Goal: Task Accomplishment & Management: Complete application form

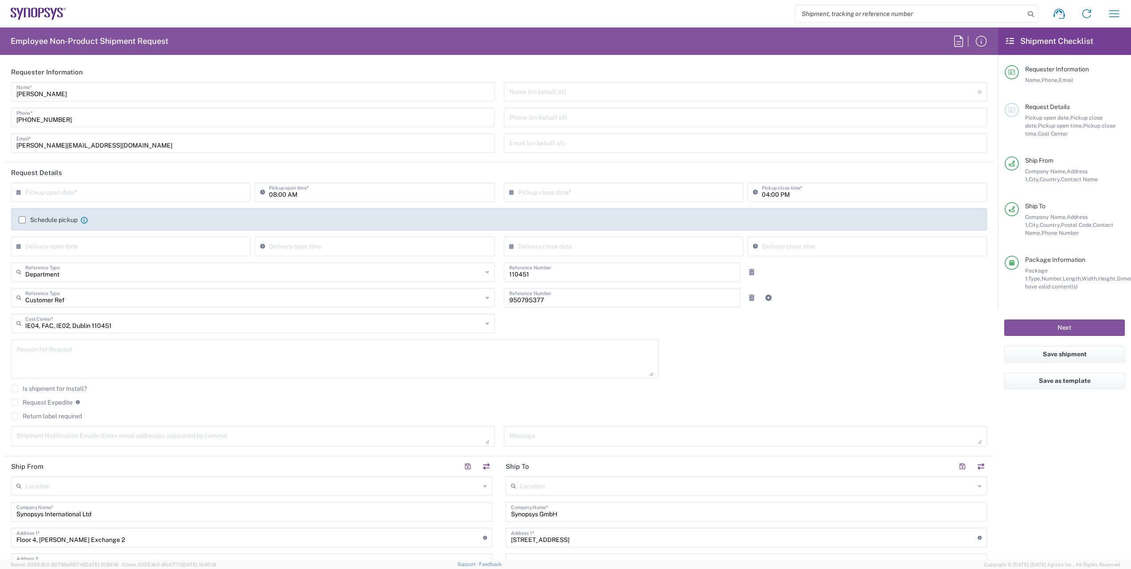
type input "[GEOGRAPHIC_DATA] IE02"
type input "[GEOGRAPHIC_DATA] DE04"
click at [111, 190] on input "text" at bounding box center [132, 192] width 215 height 16
click at [121, 258] on span "12" at bounding box center [119, 260] width 13 height 12
type input "08/12/2025"
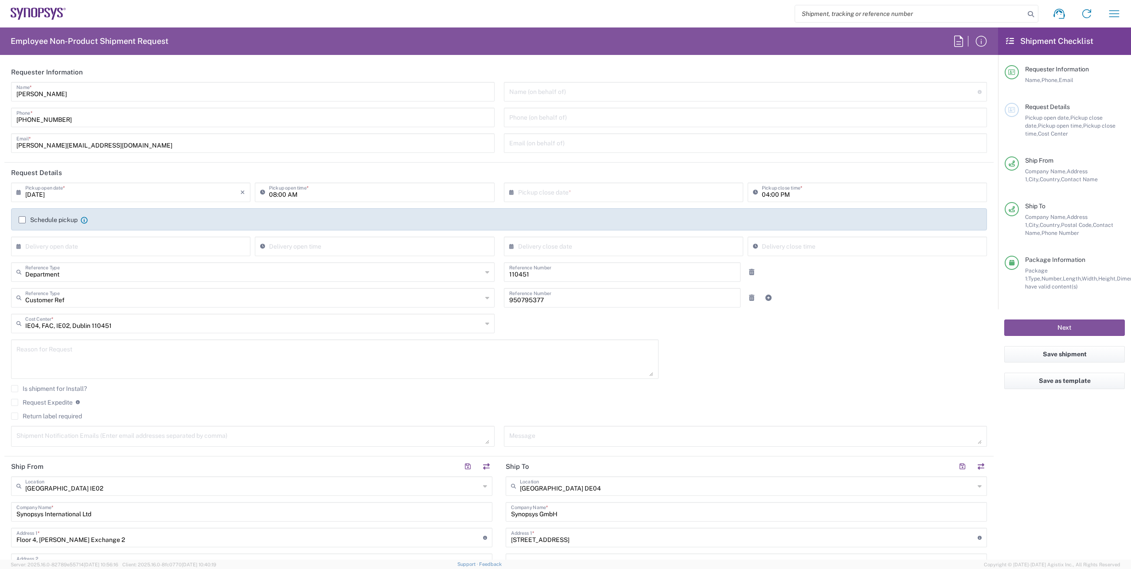
click at [590, 196] on input "text" at bounding box center [625, 192] width 215 height 16
click at [604, 257] on span "12" at bounding box center [608, 260] width 13 height 12
type input "08/12/2025"
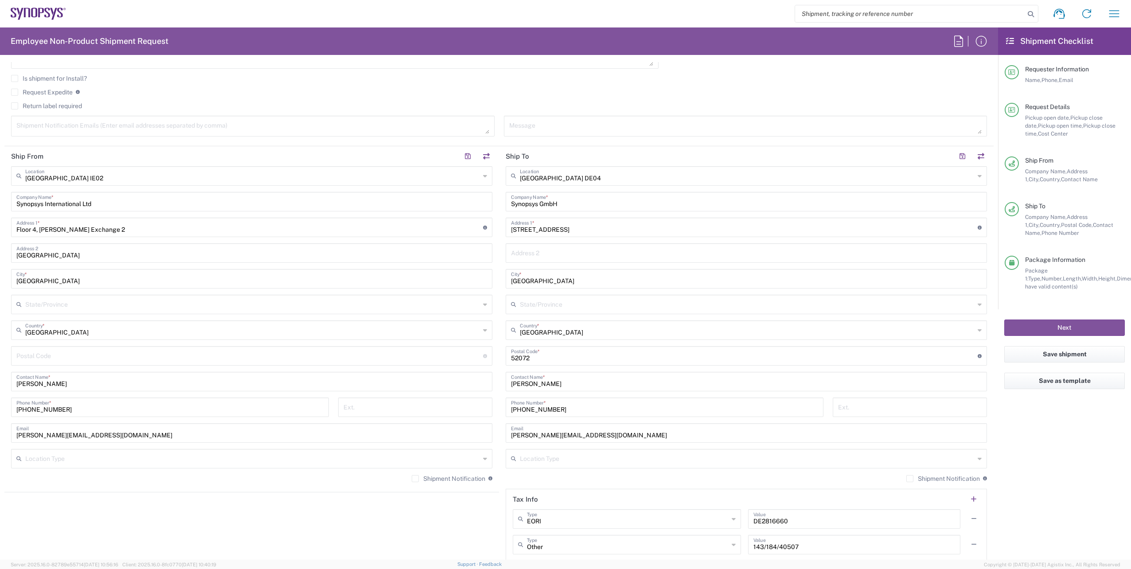
scroll to position [266, 0]
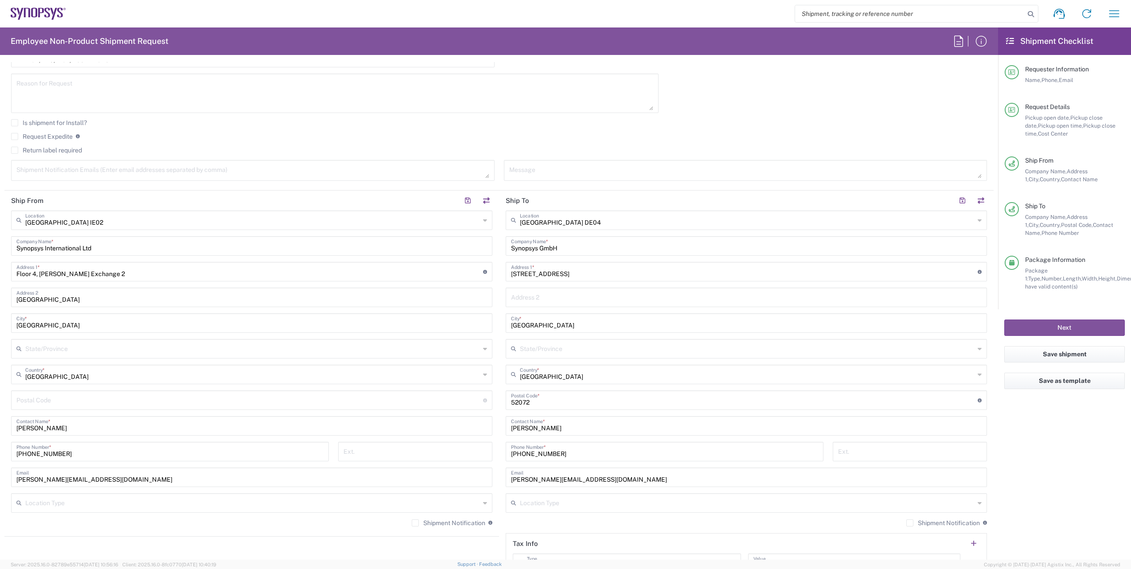
click at [106, 164] on textarea at bounding box center [252, 171] width 473 height 16
paste textarea "emea-rsoc <emea-rsoc@synopsys.com>"
drag, startPoint x: 51, startPoint y: 172, endPoint x: 15, endPoint y: 171, distance: 35.5
click at [15, 171] on div "emea-rsoc <emea-rsoc@synopsys.com> Shipment Notification Emails (Enter email ad…" at bounding box center [253, 170] width 484 height 21
click at [97, 173] on textarea "emea-rsoc@synopsys.com>" at bounding box center [252, 171] width 473 height 16
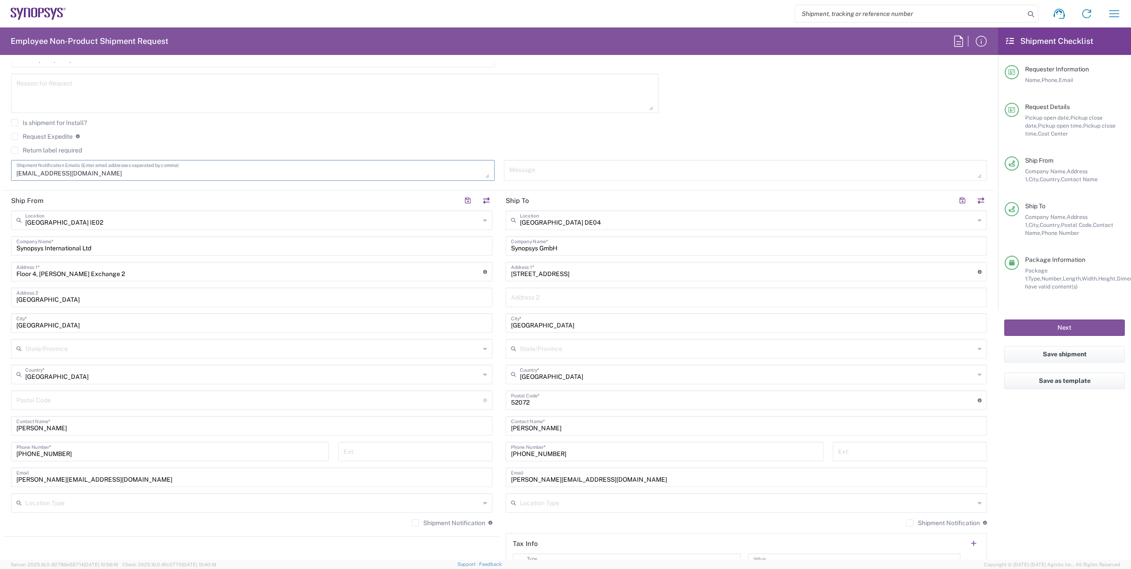
type textarea "emea-rsoc@synopsys.com"
click at [571, 222] on input "Aachen DE04" at bounding box center [747, 220] width 455 height 16
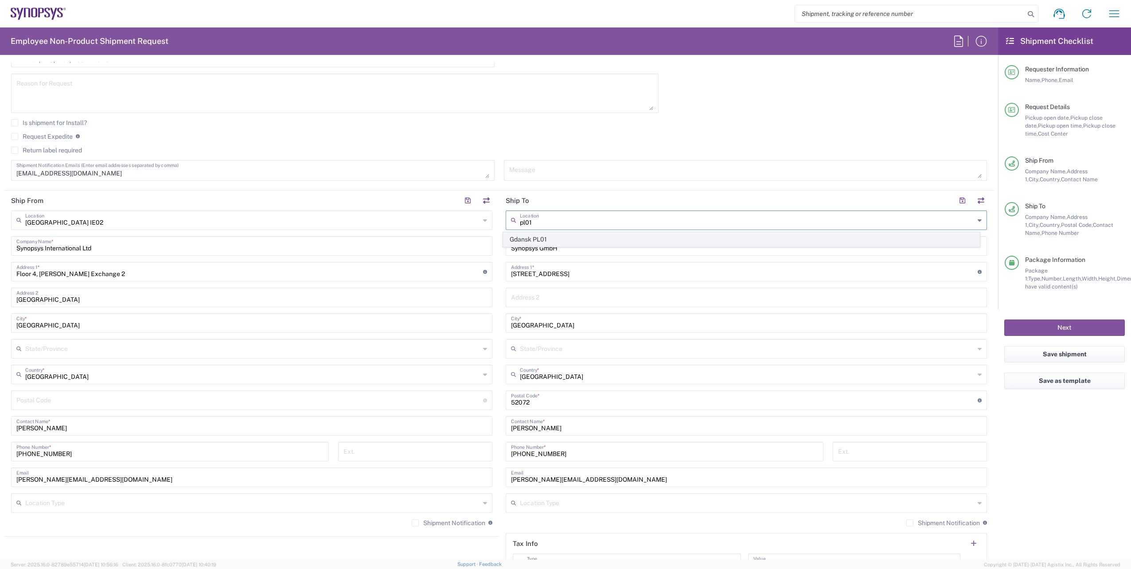
click at [548, 242] on span "Gdansk PL01" at bounding box center [742, 240] width 477 height 14
type input "Gdansk PL01"
type input "Synopsys Poland Sp.Z.o.o"
type input "Arkonska Business Park Ul"
type input "Arkonska 6/A4"
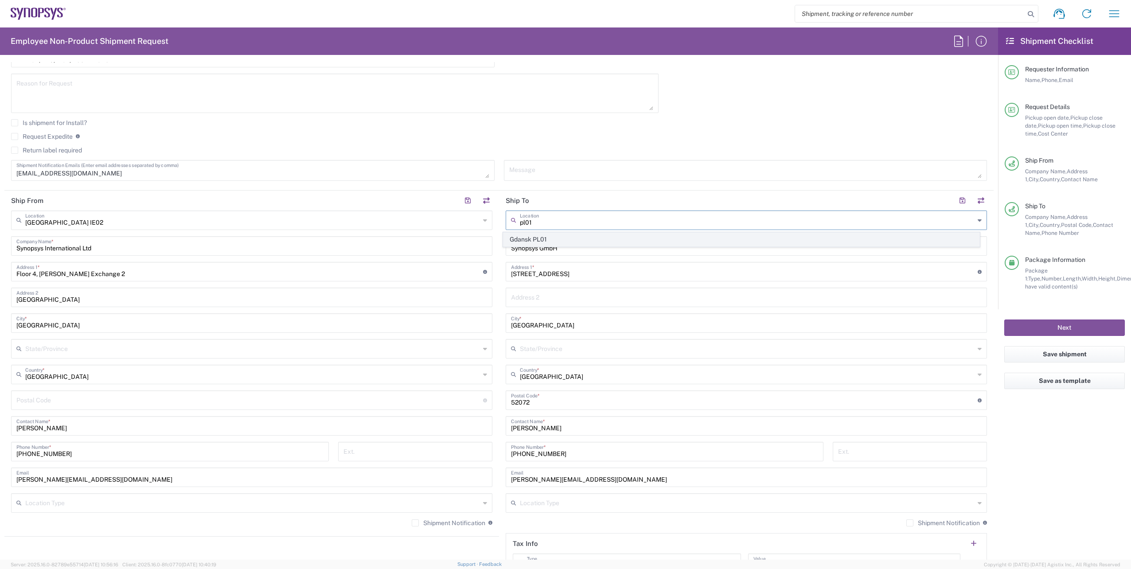
type input "Gdansk"
type input "Poland"
type input "80-387"
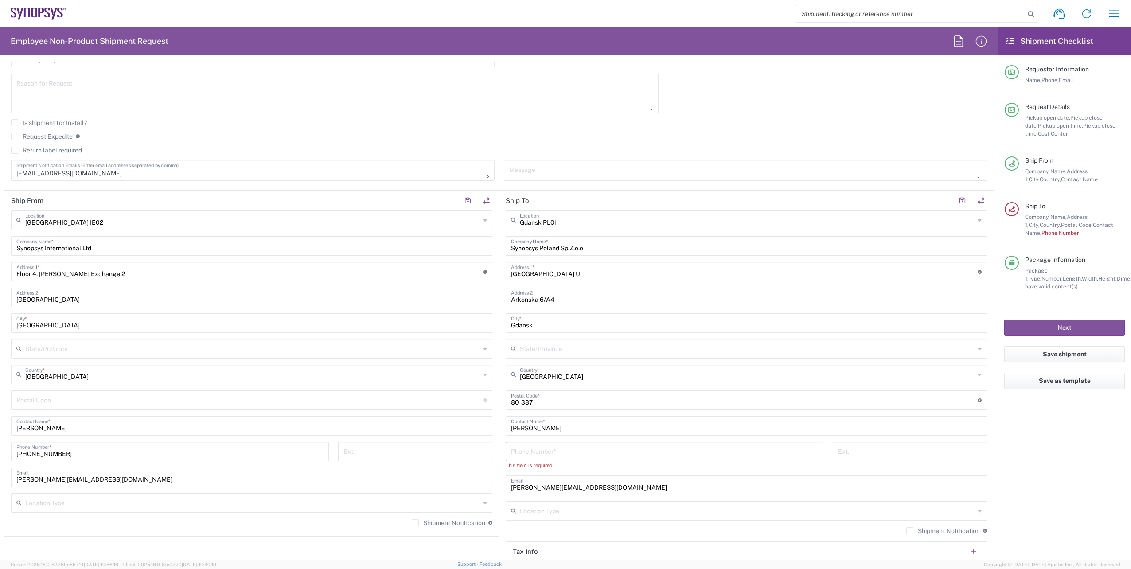
scroll to position [399, 0]
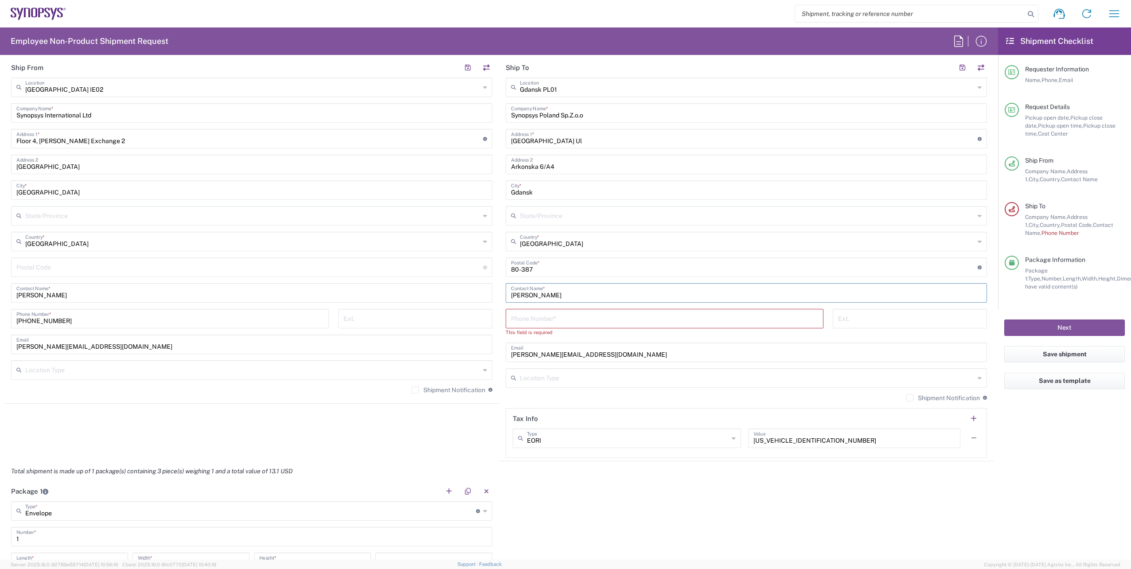
drag, startPoint x: 571, startPoint y: 297, endPoint x: 493, endPoint y: 289, distance: 78.0
click at [493, 289] on div "Ship From Dublin IE02 Location Dublin IE02 Aachen DE04 Agrate Brianza IT01 Asch…" at bounding box center [499, 260] width 990 height 404
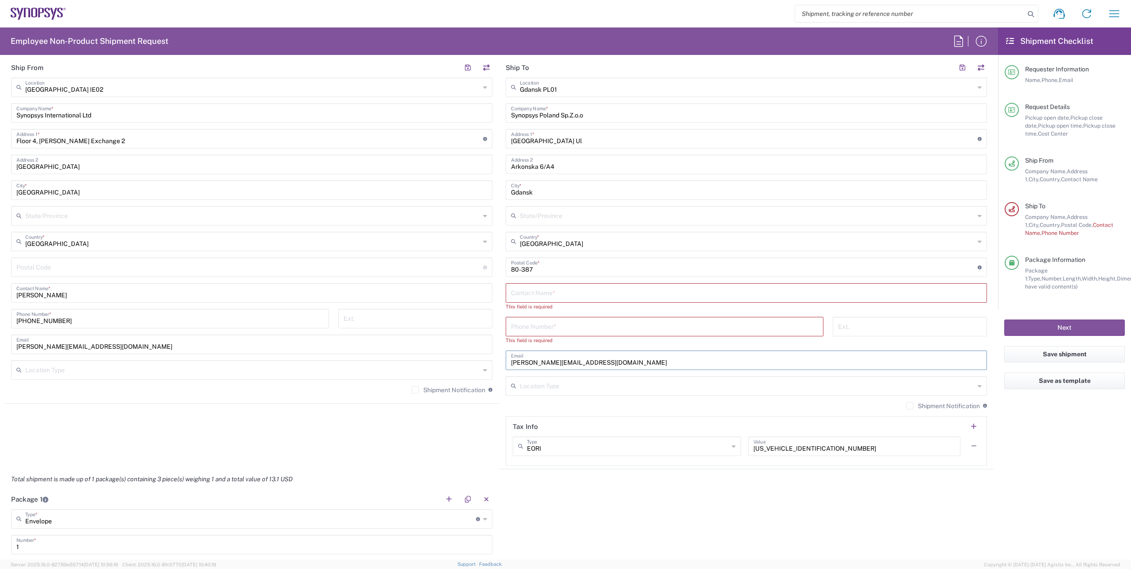
drag, startPoint x: 584, startPoint y: 356, endPoint x: 463, endPoint y: 356, distance: 121.5
click at [463, 356] on div "Ship From Dublin IE02 Location Dublin IE02 Aachen DE04 Agrate Brianza IT01 Asch…" at bounding box center [499, 264] width 990 height 412
click at [559, 289] on input "text" at bounding box center [746, 293] width 471 height 16
paste input "Katarzyna Lewandowska"
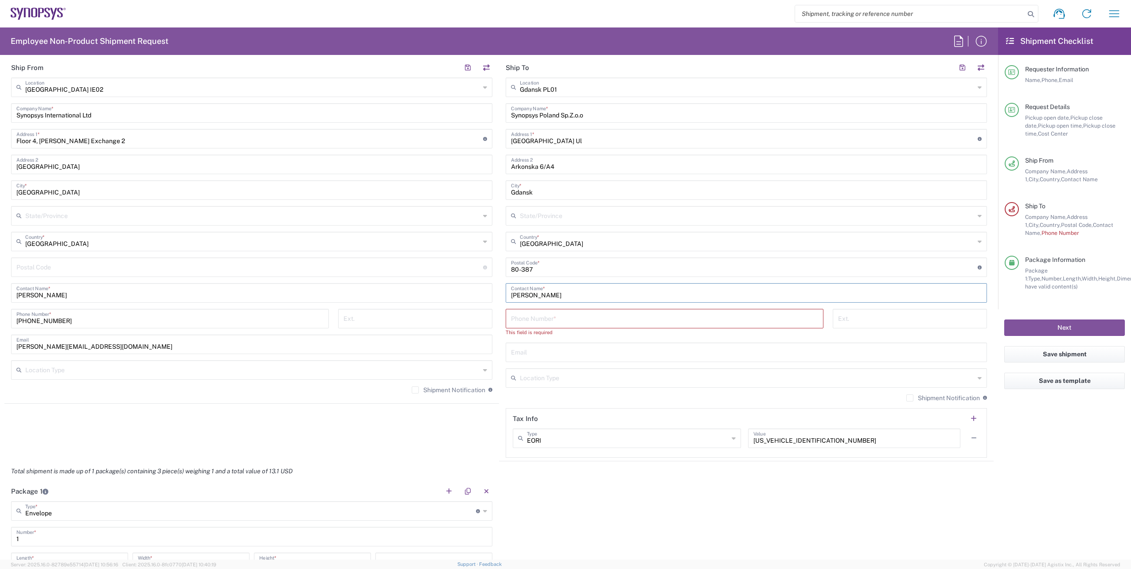
type input "Katarzyna Lewandowska"
click at [550, 317] on input "tel" at bounding box center [664, 318] width 307 height 16
click at [534, 349] on input "text" at bounding box center [746, 352] width 471 height 16
paste input "Katarzyna Lewandowska"
type input "Katarzyna Lewandowska"
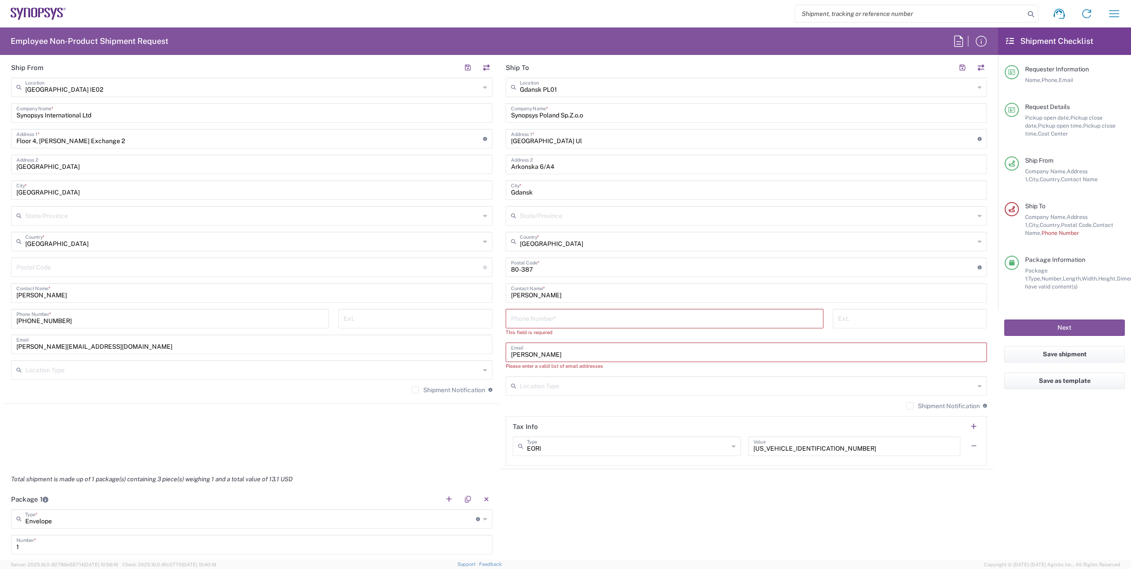
drag, startPoint x: 586, startPoint y: 354, endPoint x: 448, endPoint y: 354, distance: 138.3
click at [448, 354] on div "Ship From Dublin IE02 Location Dublin IE02 Aachen DE04 Agrate Brianza IT01 Asch…" at bounding box center [499, 264] width 990 height 412
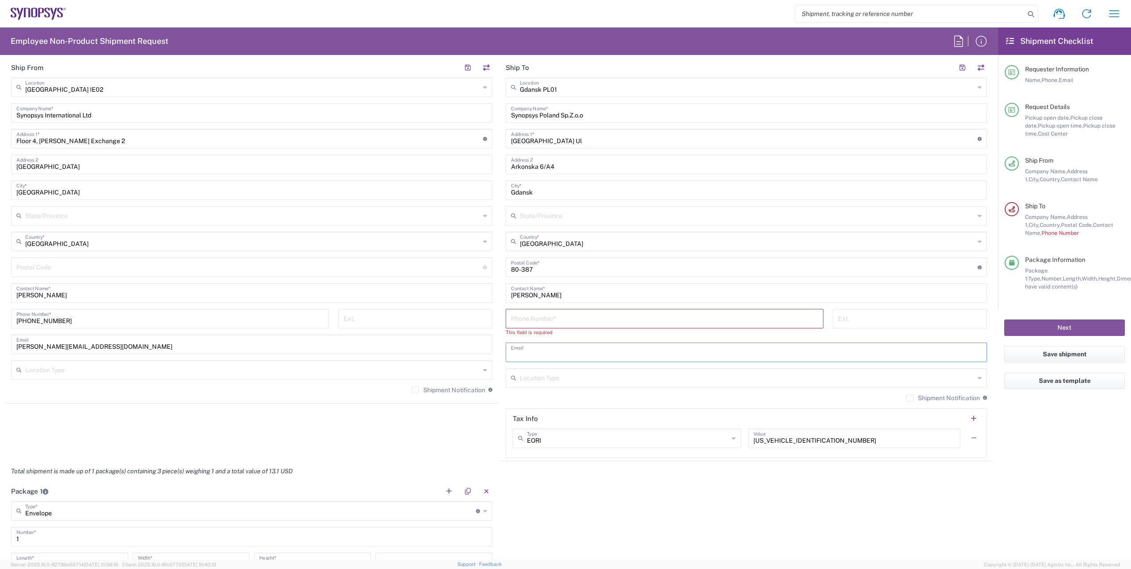
paste input "kasial@synopsys.com"
type input "kasial@synopsys.com"
click at [566, 316] on input "tel" at bounding box center [664, 318] width 307 height 16
paste input "+48 66 605 4379"
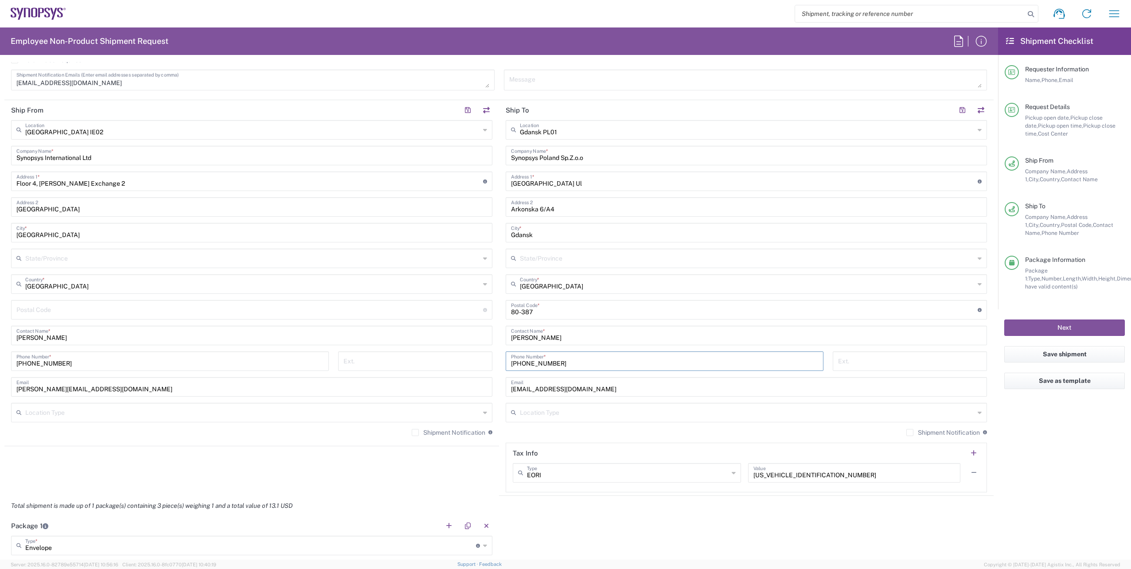
scroll to position [488, 0]
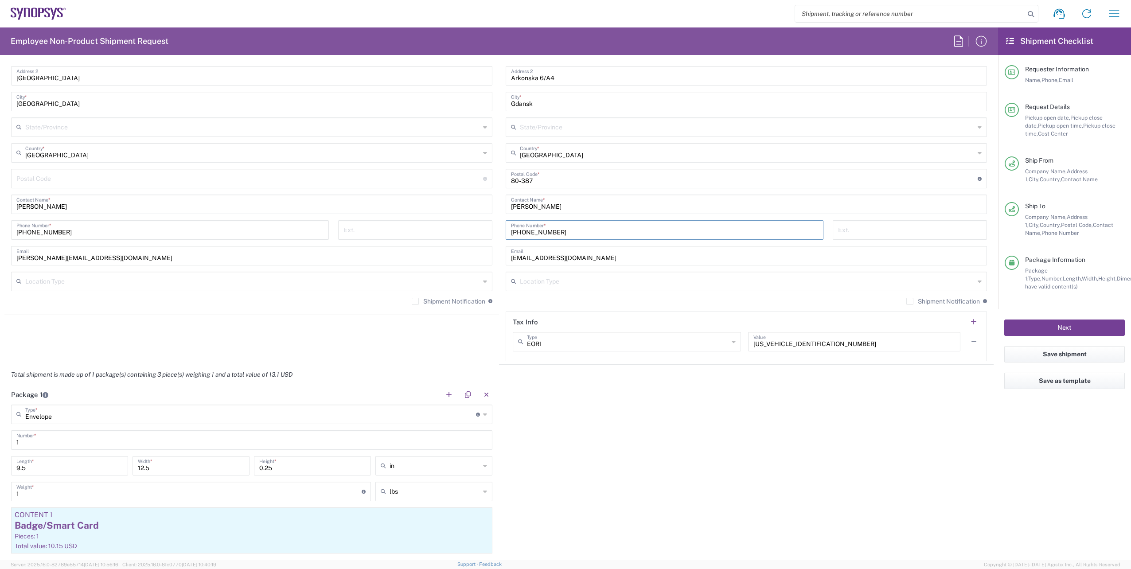
type input "+48 66 605 4379"
click at [1042, 326] on button "Next" at bounding box center [1065, 328] width 121 height 16
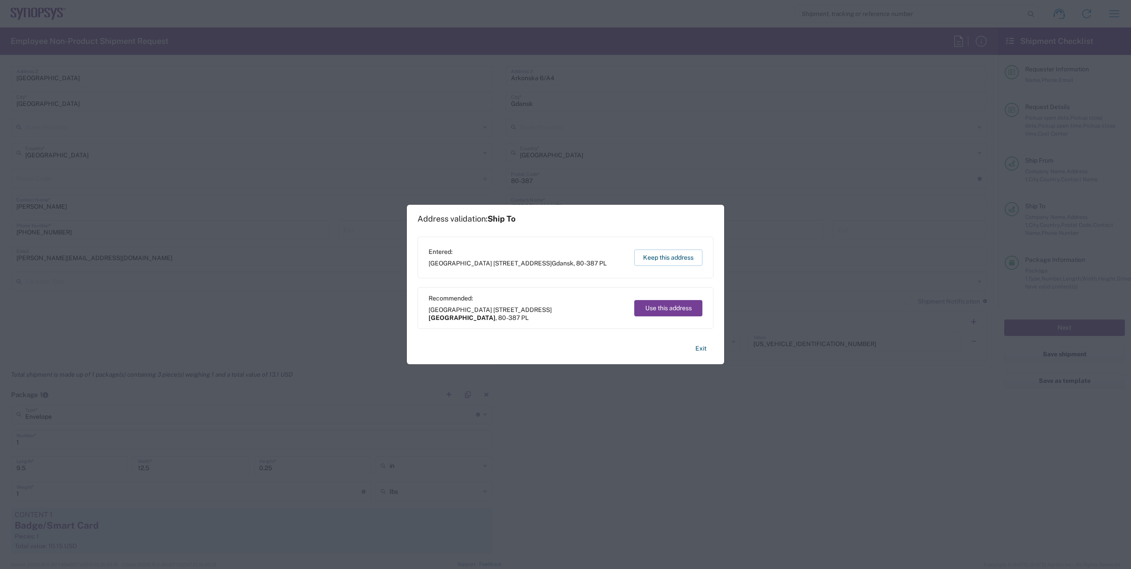
click at [678, 313] on button "Use this address" at bounding box center [668, 308] width 68 height 16
type input "Gdańsk"
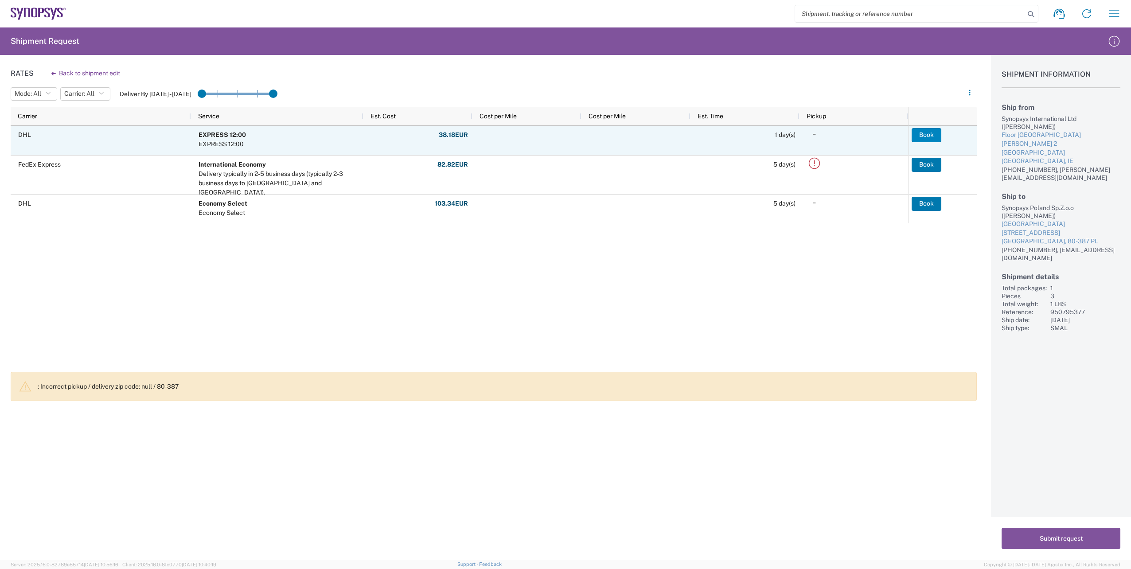
click at [923, 132] on button "Book" at bounding box center [927, 135] width 30 height 14
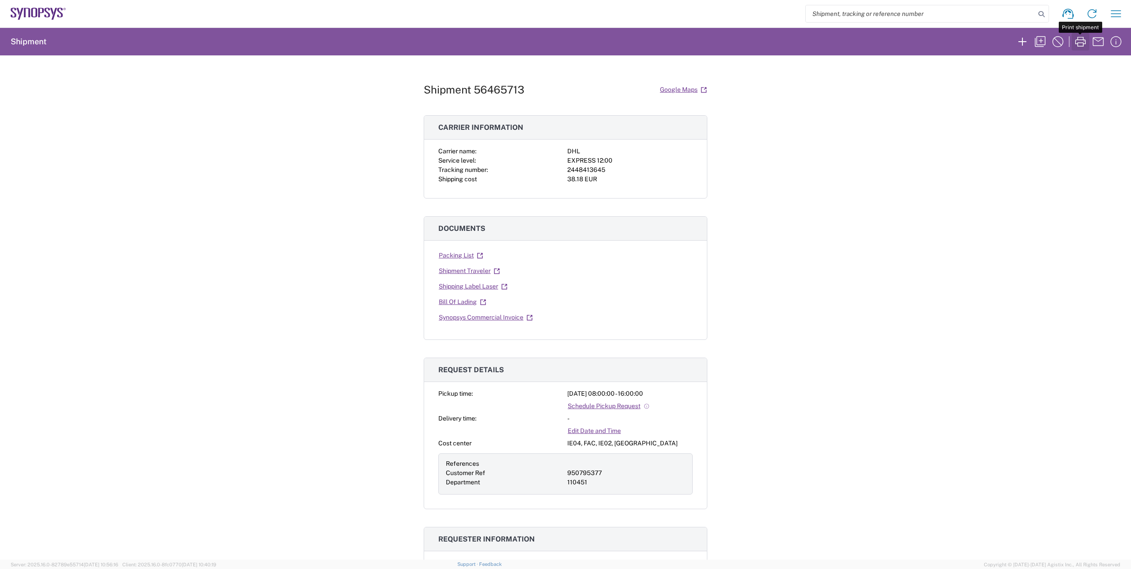
click at [1077, 42] on icon "button" at bounding box center [1081, 42] width 14 height 14
click at [1042, 43] on icon "button" at bounding box center [1040, 42] width 14 height 14
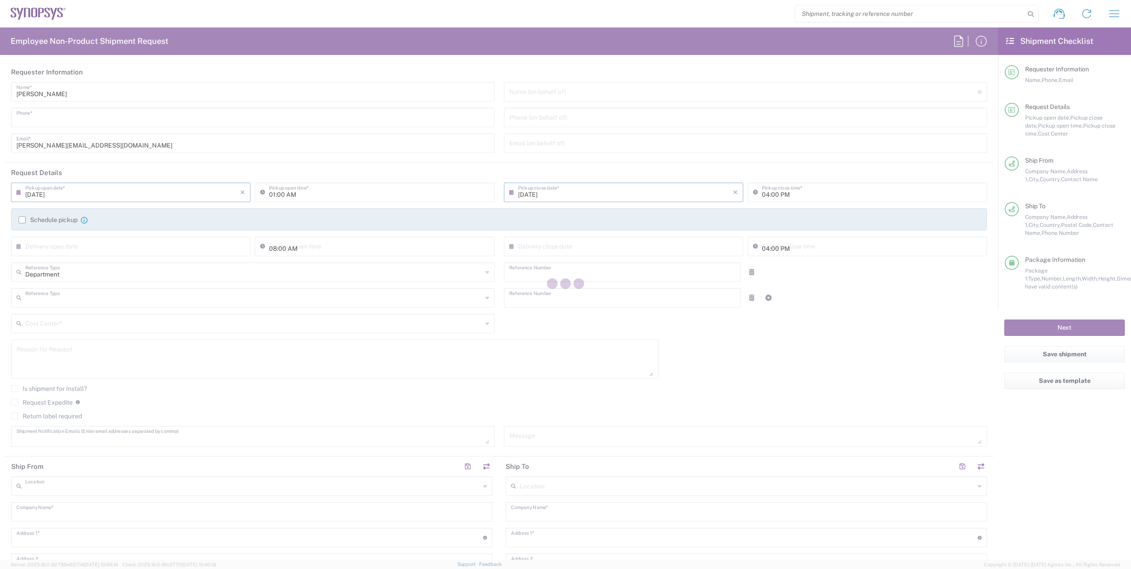
type input "+35315758329"
type input "08:00 AM"
type input "Customer Ref"
type input "950795377"
type input "Department"
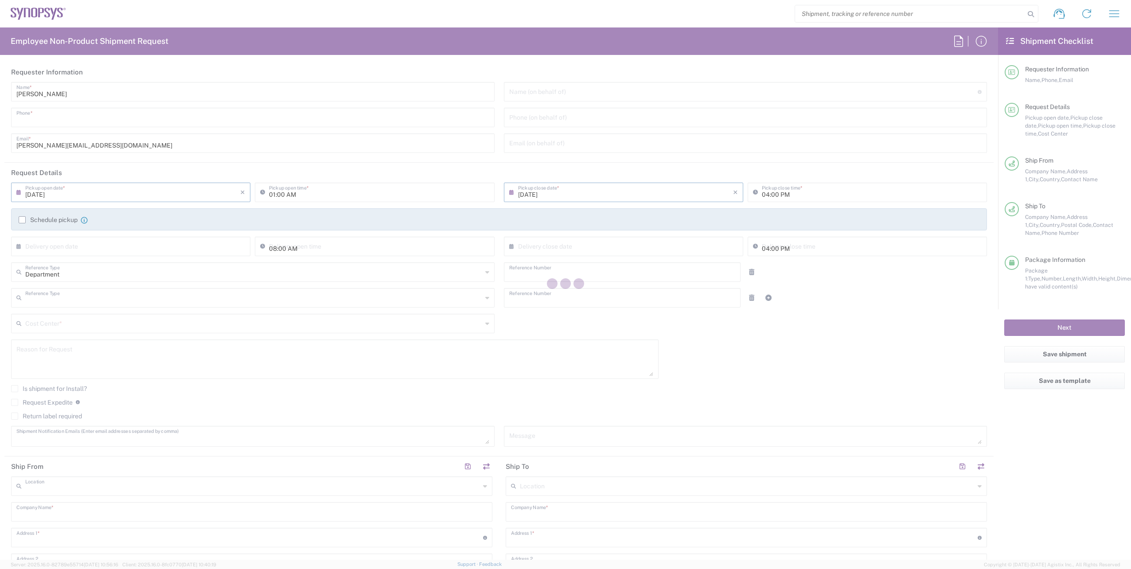
type input "110451"
type textarea "emea-rsoc@synopsys.com, conlon@synopsys.com"
type input "Dublin IE02"
type input "Synopsys International Ltd"
type input "Floor 4, Stemple Exchange 2"
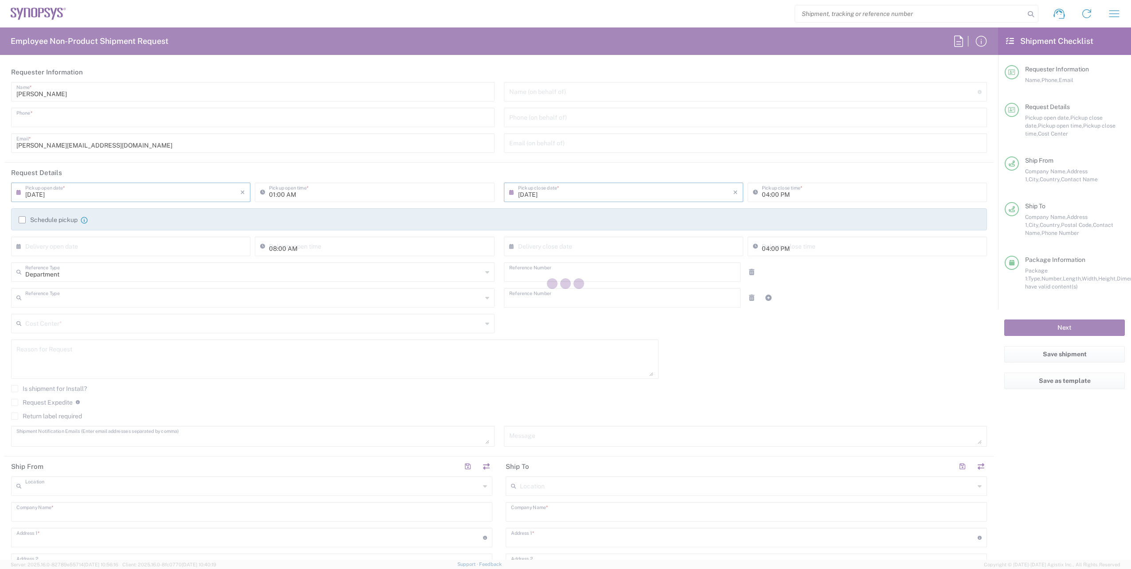
type input "Blanchardstown Corp Park"
type input "Dublin"
type input "Ireland"
type input "Jamie Conlon"
type input "+35315758329"
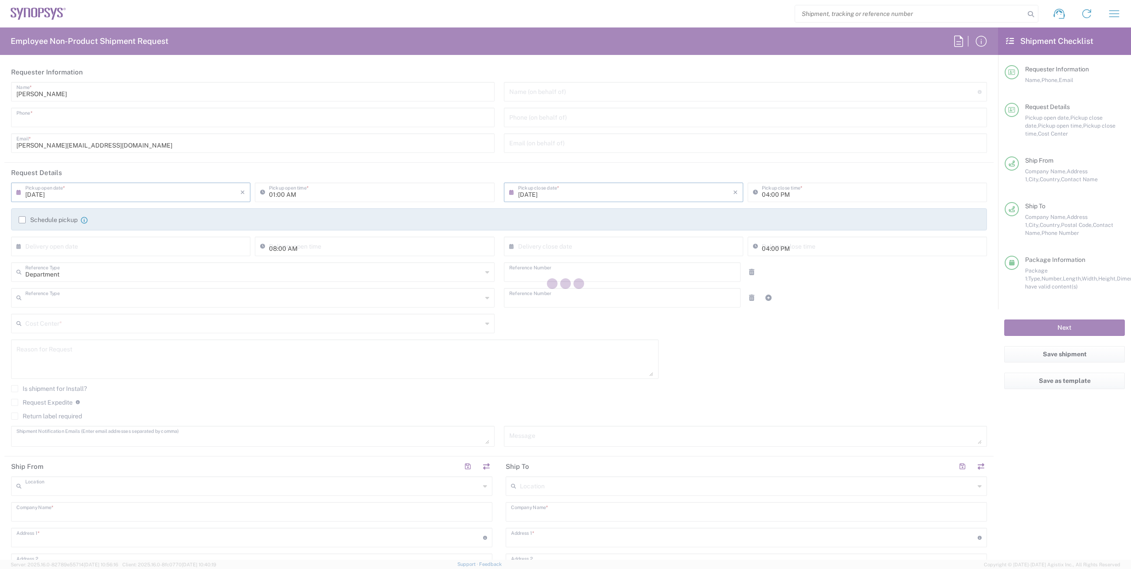
type input "conlon@synopsys.com"
type input "Synopsys Poland Sp.Z.o.o"
type input "Arkonska Business Park Ul"
type input "Arkonska 6/A4"
type input "Gdańsk"
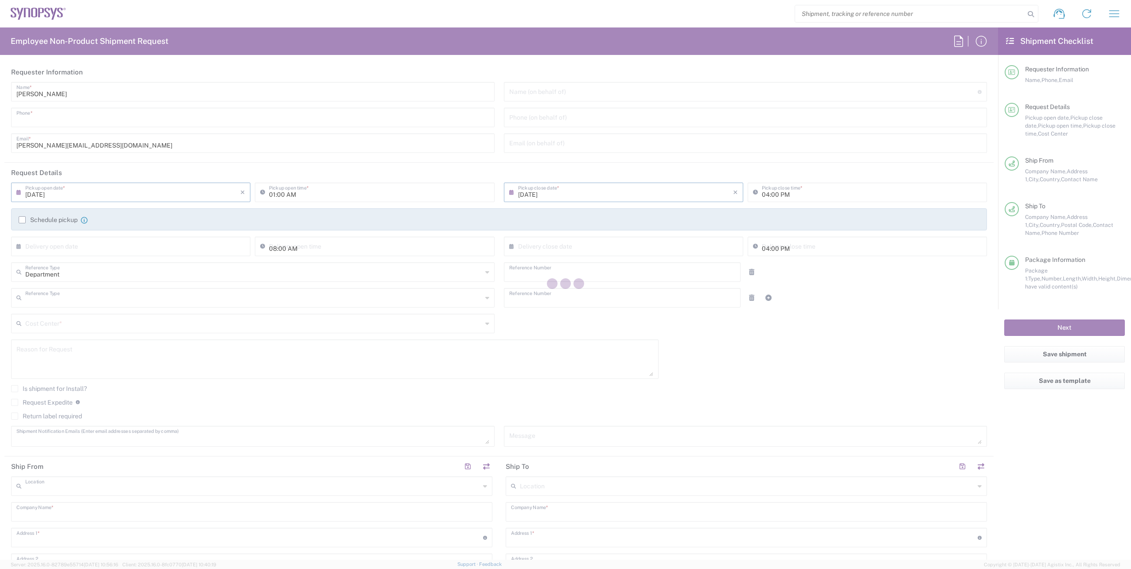
type input "Poland"
type input "80-387"
type input "Katarzyna Lewandowska"
type input "+48 66 605 4379"
type input "kasial@synopsys.com"
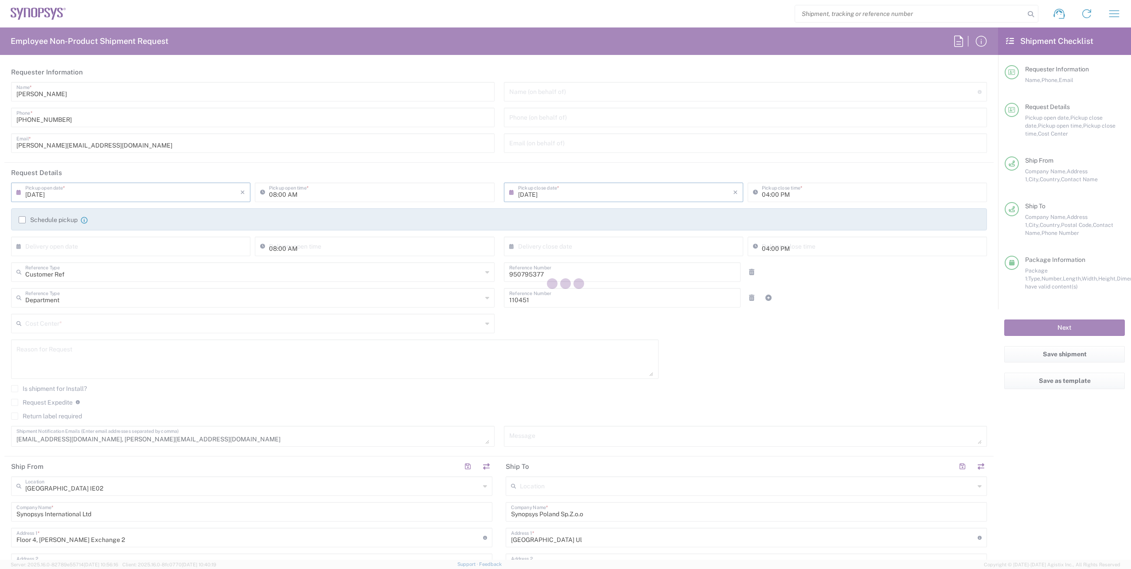
type input "IE04, FAC, IE02, Dublin 110451"
type input "Envelope"
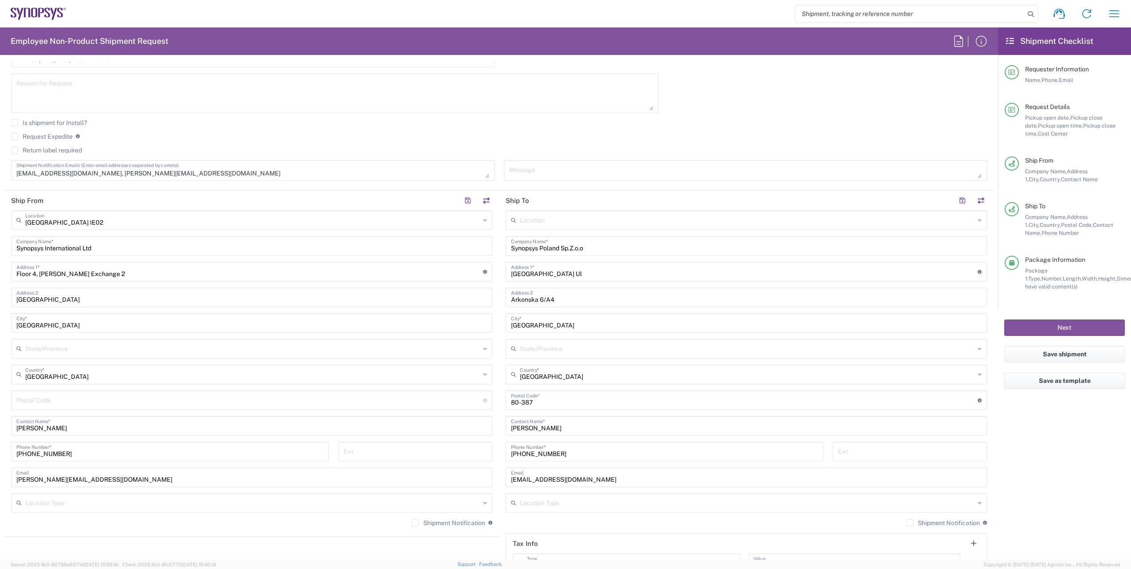
scroll to position [355, 0]
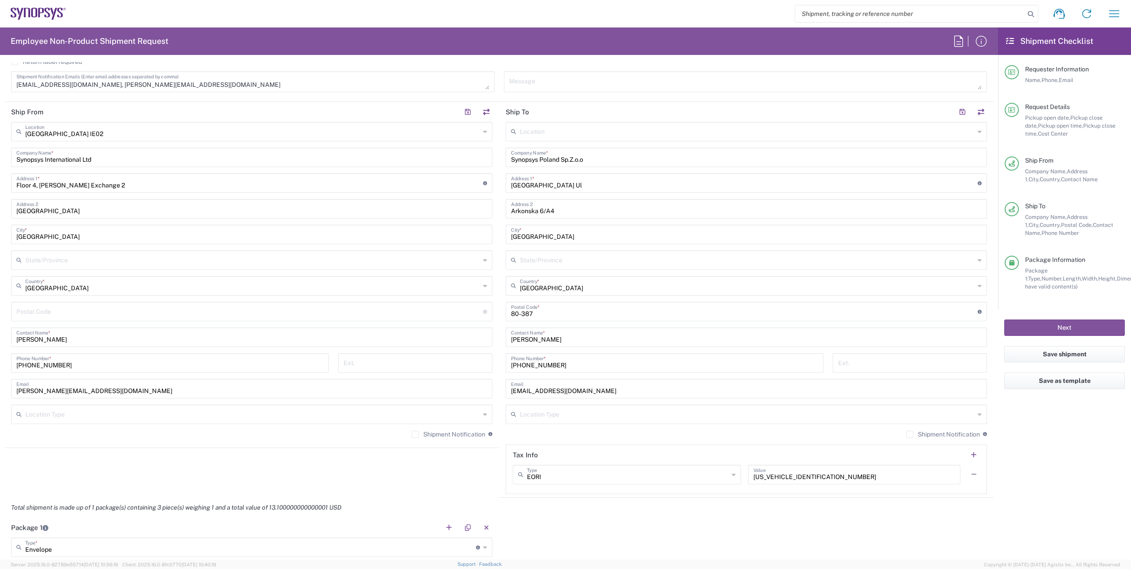
click at [580, 136] on input "text" at bounding box center [747, 131] width 455 height 16
click at [530, 146] on span "Lund SE80" at bounding box center [742, 151] width 477 height 14
type input "Lund SE80"
type input "Synopsys Sweden AB"
type input "Kalkstensvagen 3 Lund"
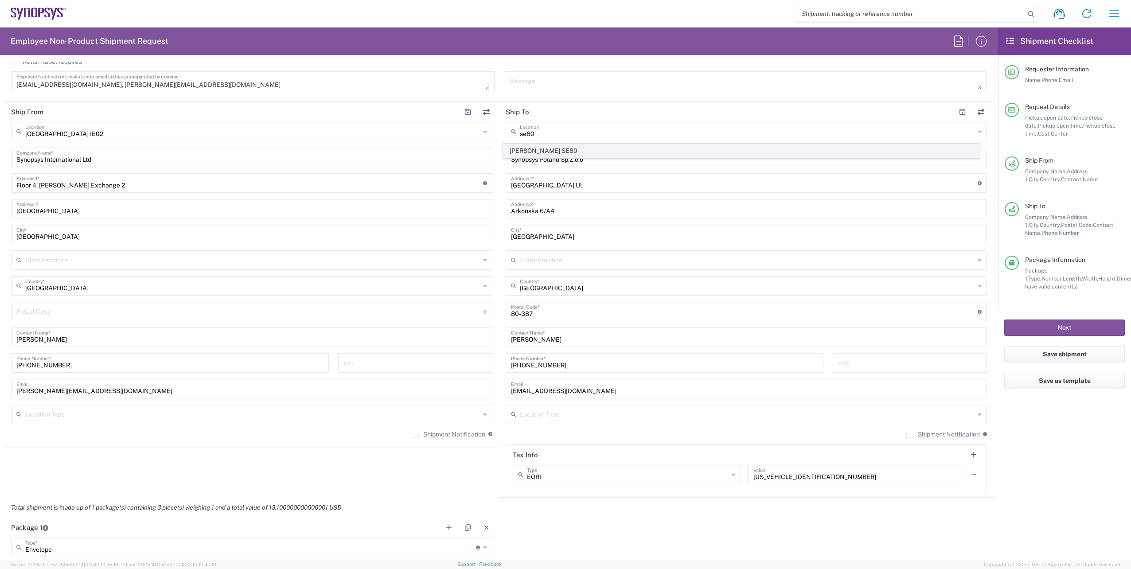
type input "Lund"
type input "Sweden"
type input "22478"
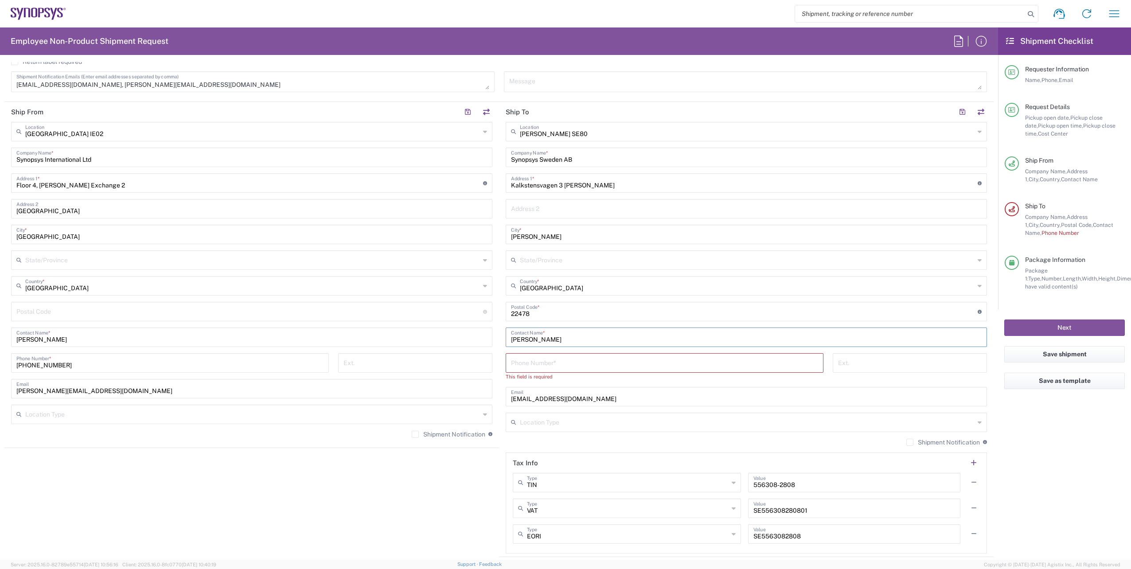
drag, startPoint x: 595, startPoint y: 339, endPoint x: 487, endPoint y: 334, distance: 107.8
click at [487, 334] on div "Ship From Dublin IE02 Location Dublin IE02 Aachen DE04 Agrate Brianza IT01 Asch…" at bounding box center [499, 329] width 990 height 455
drag, startPoint x: 577, startPoint y: 399, endPoint x: 491, endPoint y: 398, distance: 86.0
click at [491, 398] on div "Ship From Dublin IE02 Location Dublin IE02 Aachen DE04 Agrate Brianza IT01 Asch…" at bounding box center [499, 333] width 990 height 463
click at [525, 341] on input "text" at bounding box center [746, 337] width 471 height 16
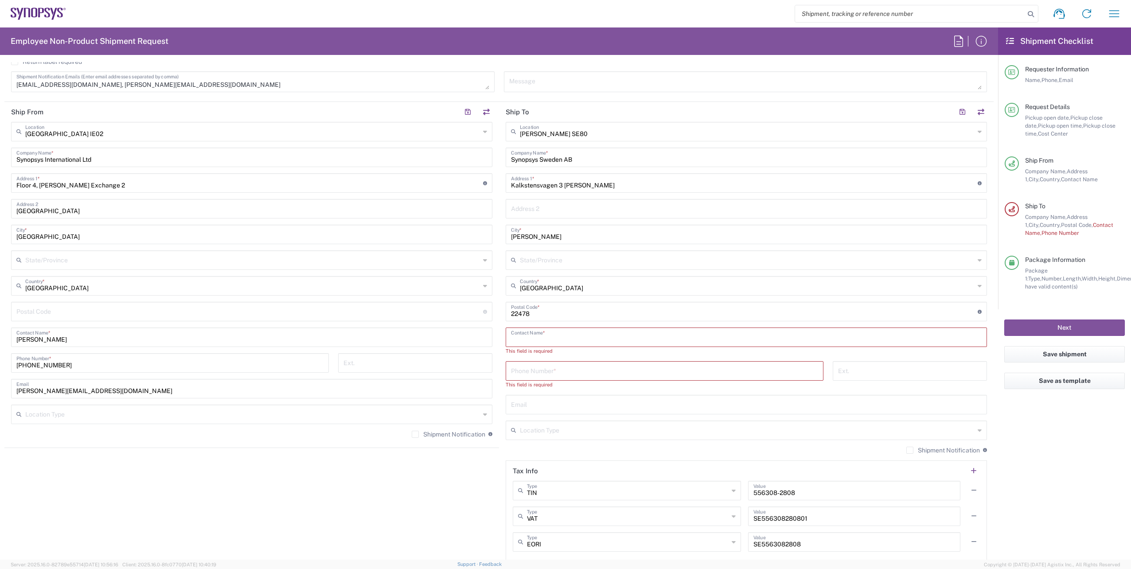
paste input "Sweeney Trozell"
type input "Sweeney Trozell"
click at [533, 391] on input "text" at bounding box center [746, 396] width 471 height 16
paste input "sweeney@synopsys.com"
type input "sweeney@synopsys.com"
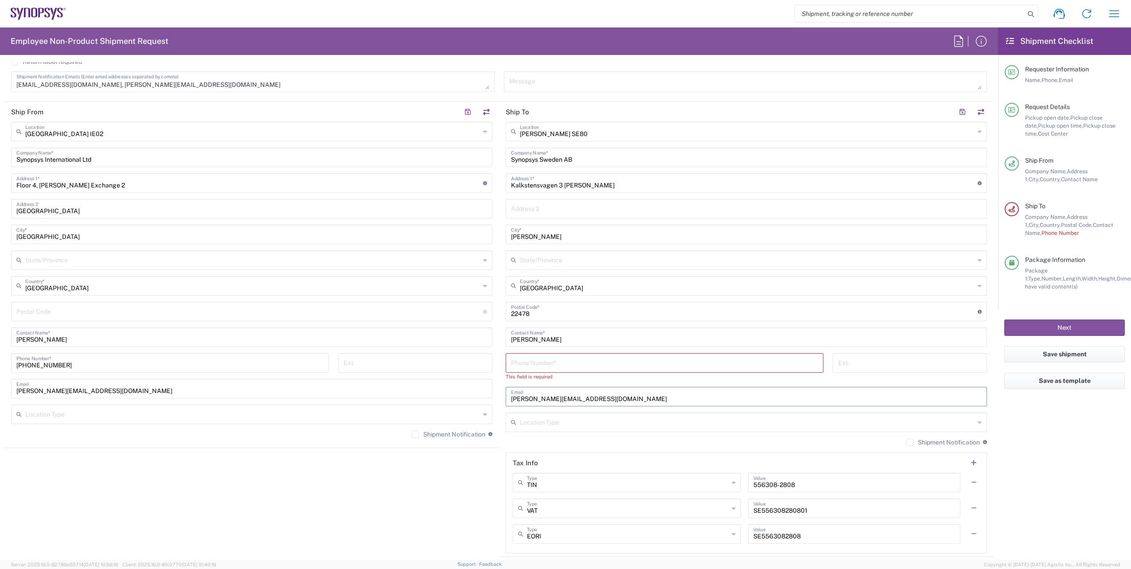
click at [525, 359] on input "tel" at bounding box center [664, 363] width 307 height 16
paste input "+46 46 590 2211"
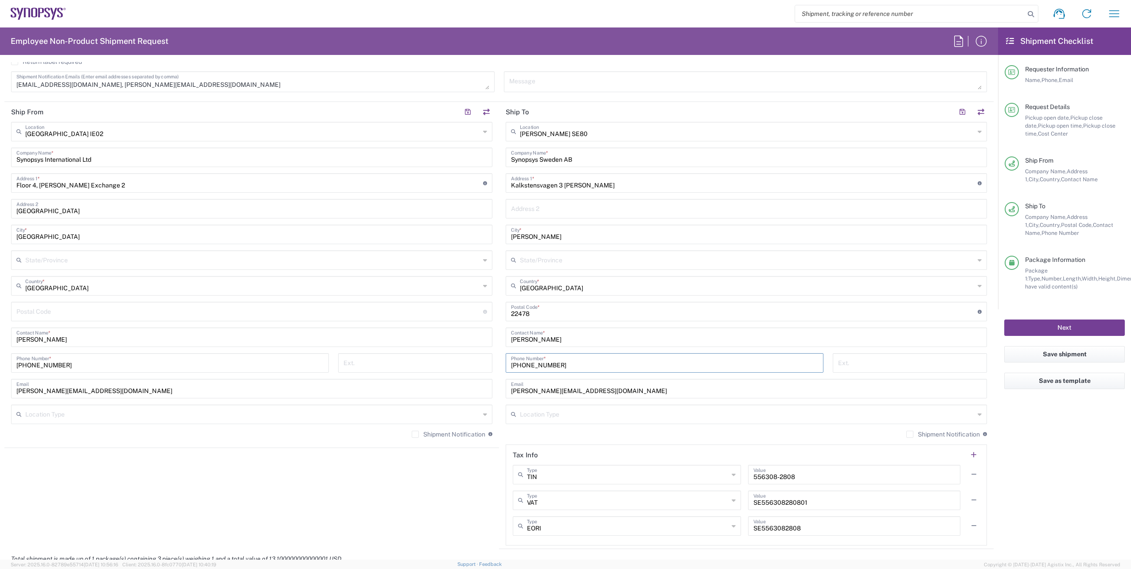
type input "+46 46 590 2211"
click at [1064, 323] on button "Next" at bounding box center [1065, 328] width 121 height 16
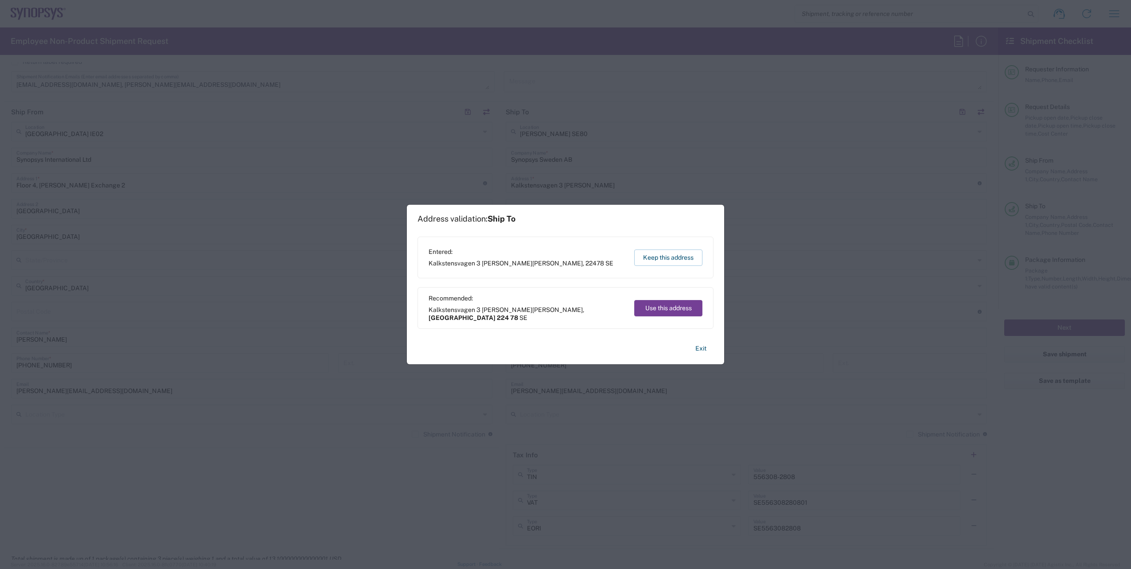
click at [686, 312] on button "Use this address" at bounding box center [668, 308] width 68 height 16
type input "Skåne län"
type input "224 78"
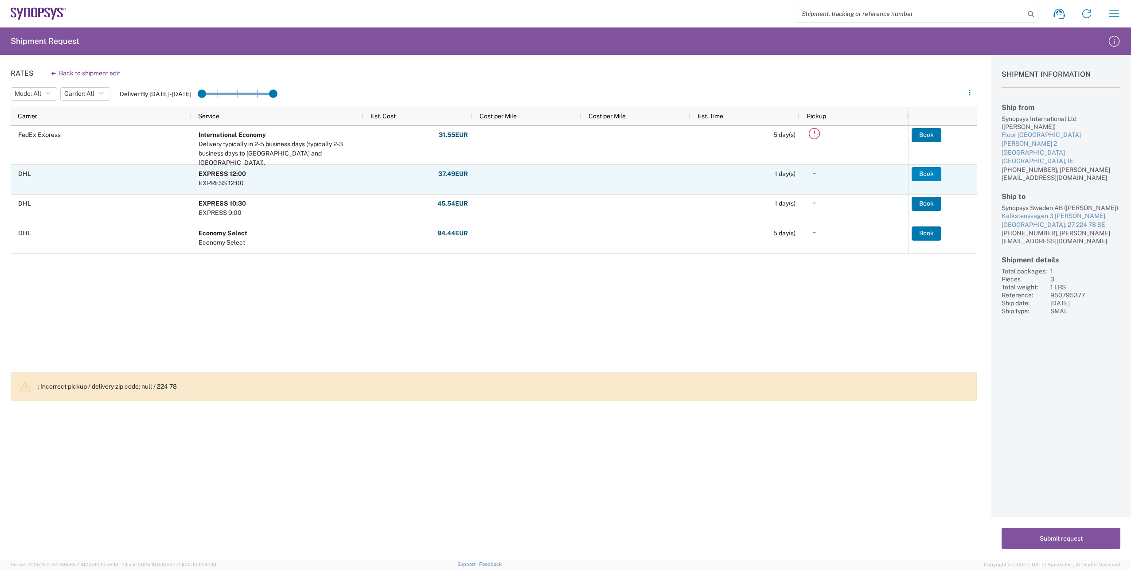
click at [923, 175] on button "Book" at bounding box center [927, 174] width 30 height 14
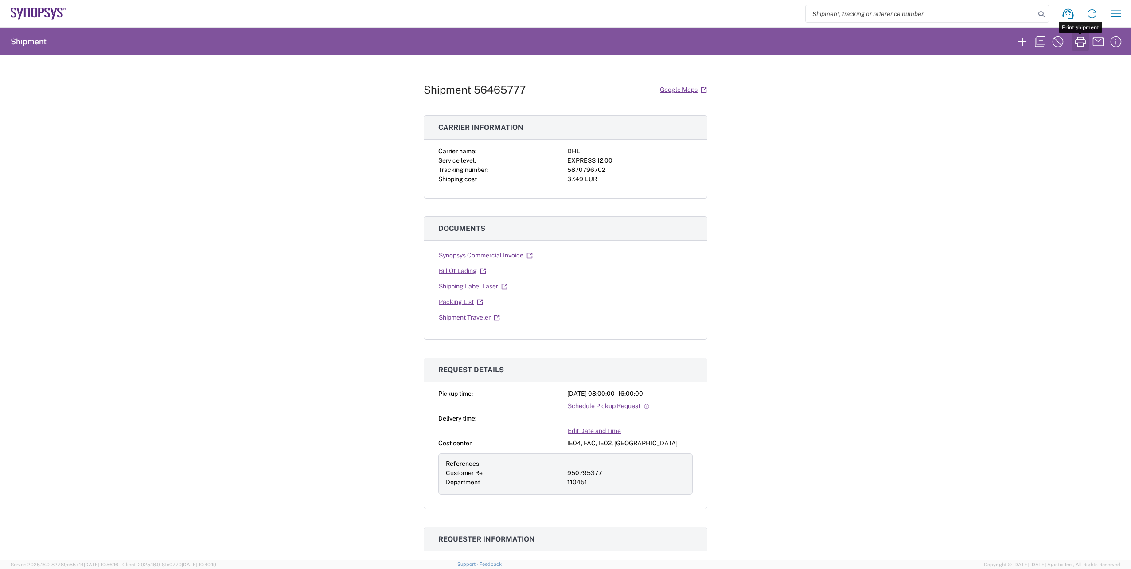
click at [1085, 45] on icon "button" at bounding box center [1081, 42] width 14 height 14
click at [1043, 45] on icon "button" at bounding box center [1040, 41] width 11 height 11
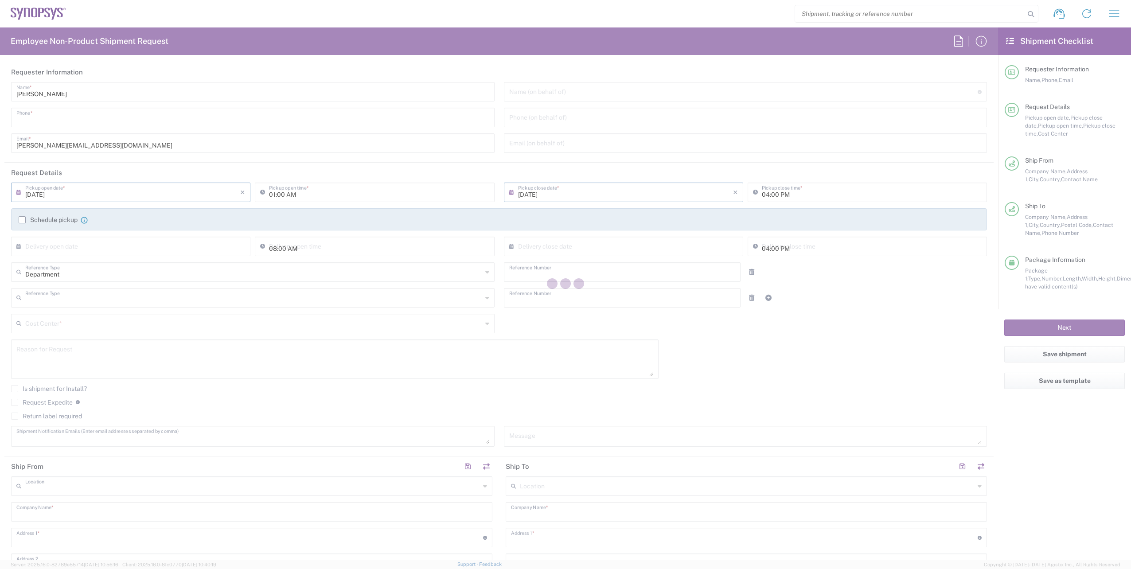
type input "+35315758329"
type input "08:00 AM"
type input "Customer Ref"
type input "950795377"
type input "Department"
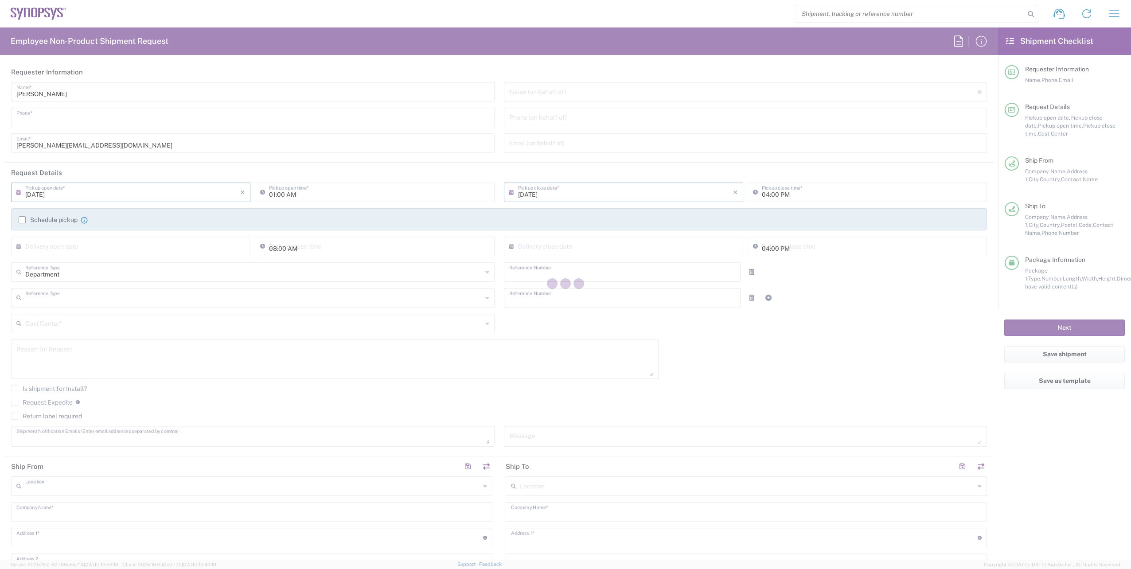
type input "110451"
type textarea "emea-rsoc@synopsys.com, conlon@synopsys.com"
type input "Dublin IE02"
type input "Synopsys International Ltd"
type input "Floor 4, Stemple Exchange 2"
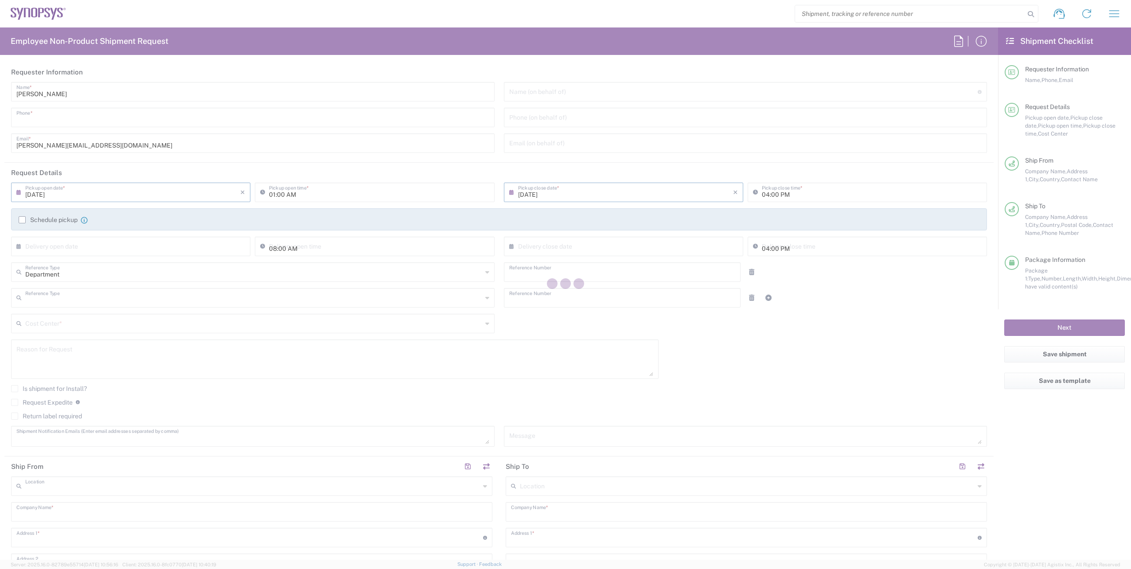
type input "Blanchardstown Corp Park"
type input "Dublin"
type input "Ireland"
type input "Jamie Conlon"
type input "+35315758329"
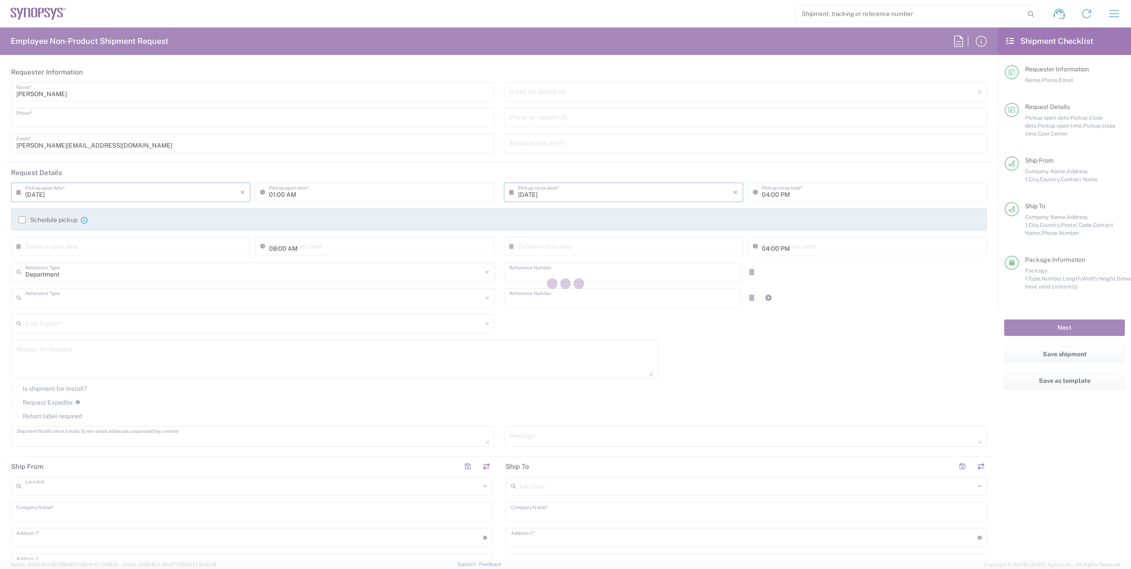
type input "conlon@synopsys.com"
type input "Synopsys Sweden AB"
type input "Kalkstensvagen 3 Lund"
type input "Lund"
type input "Sweden"
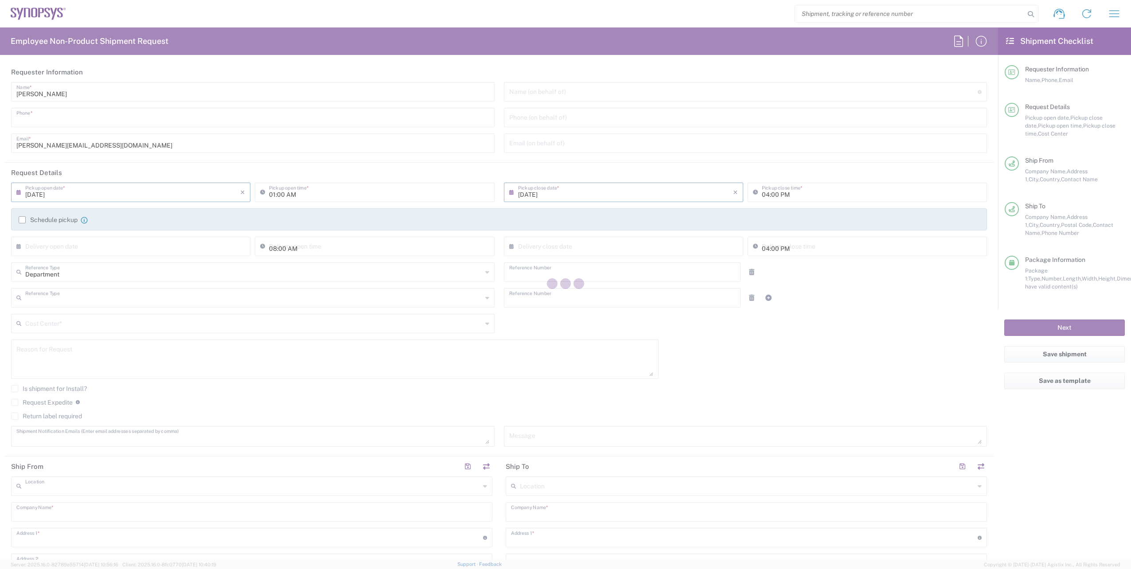
type input "224 78"
type input "Sweeney Trozell"
type input "+46 46 590 2211"
type input "sweeney@synopsys.com"
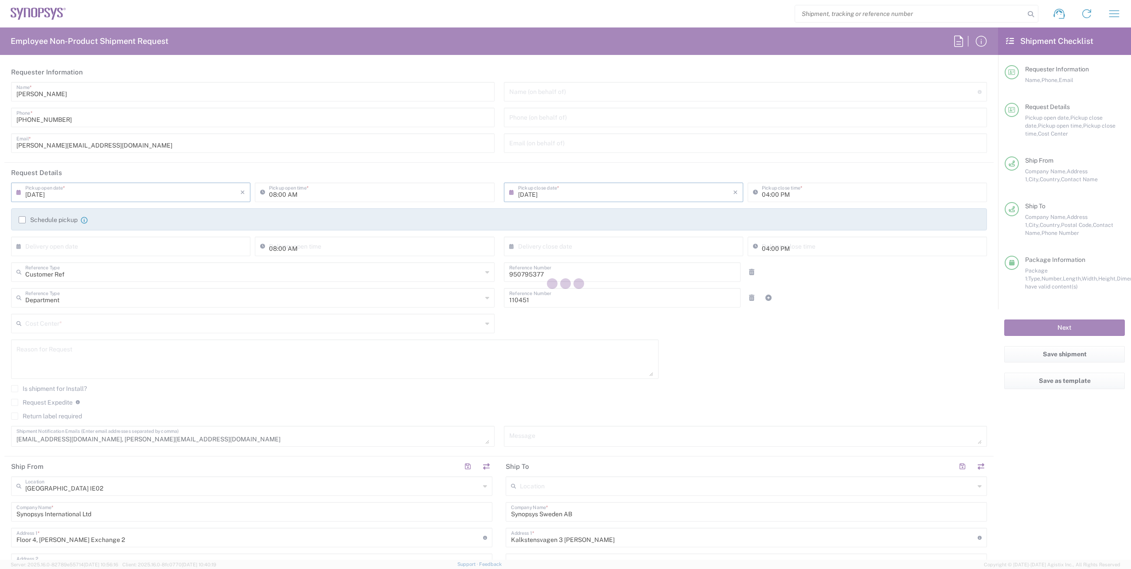
type input "Skåne län"
type input "IE04, FAC, IE02, Dublin 110451"
type input "Envelope"
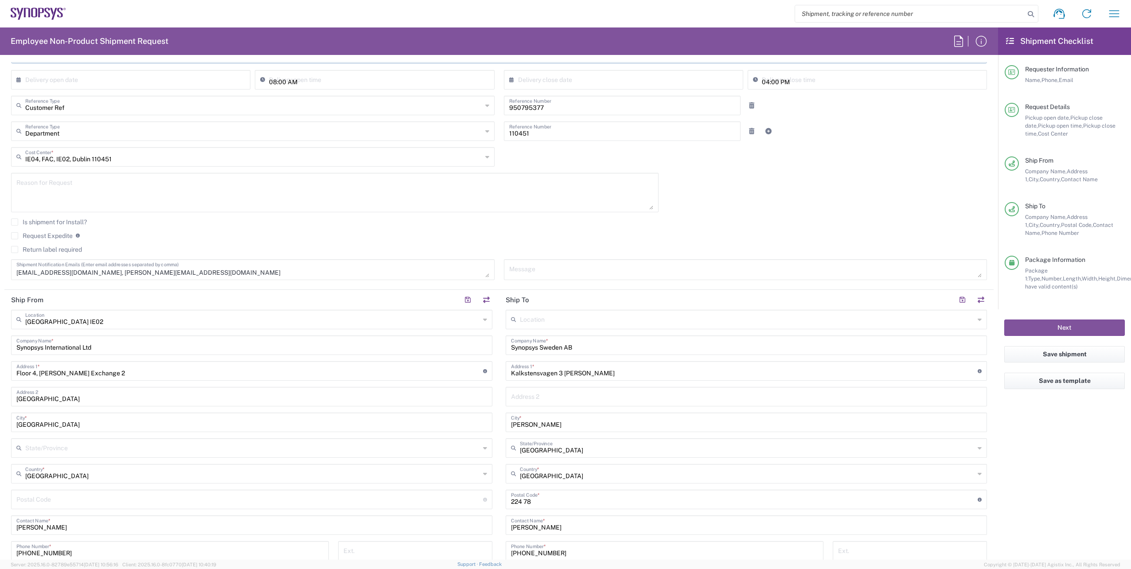
scroll to position [177, 0]
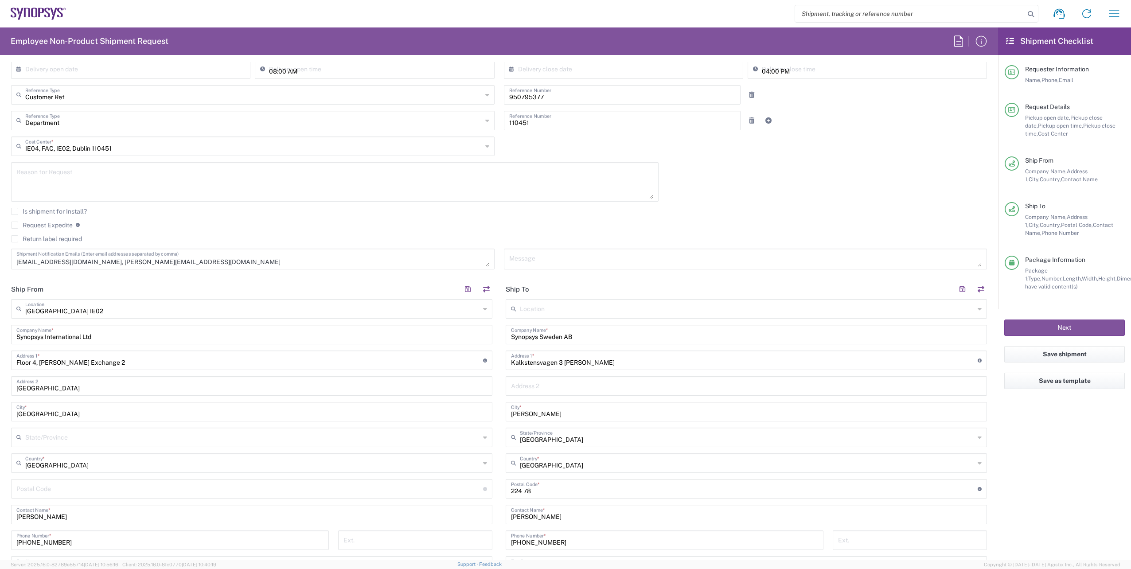
click at [551, 304] on input "text" at bounding box center [747, 309] width 455 height 16
click at [542, 329] on span "Glasgow GB28" at bounding box center [742, 328] width 477 height 14
type input "Glasgow GB28"
type input "Synopsys (Nothern Europe) Limited"
type input "133 Finnieston Street"
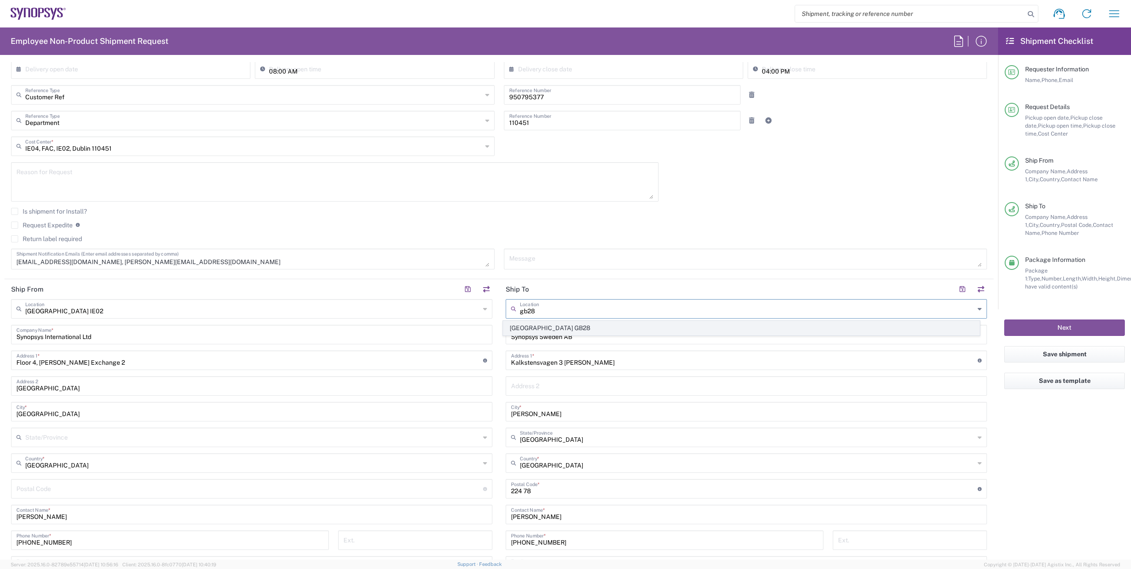
type input "Glasgow"
type input "United Kingdom"
type input "G3 8HB"
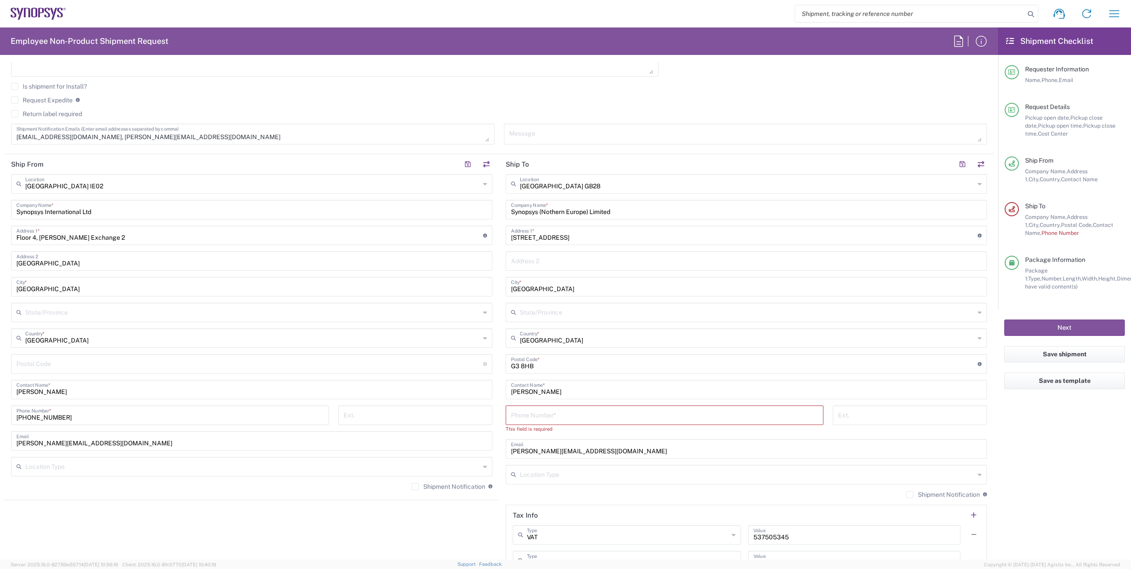
scroll to position [310, 0]
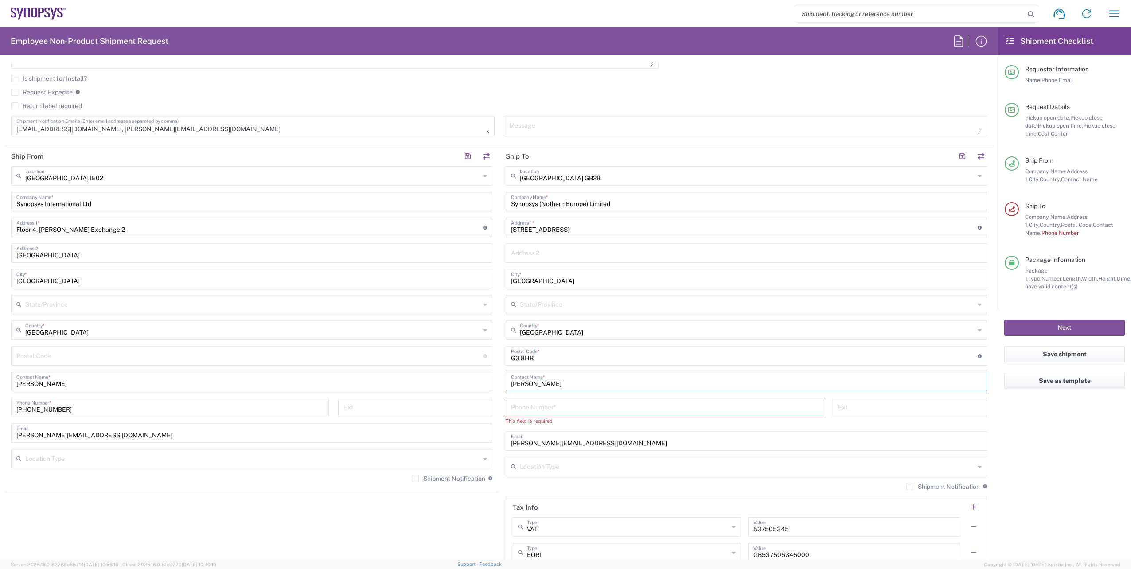
drag, startPoint x: 564, startPoint y: 384, endPoint x: 503, endPoint y: 381, distance: 61.3
click at [506, 381] on div "Sweeney Trozell Contact Name *" at bounding box center [746, 382] width 481 height 20
drag, startPoint x: 583, startPoint y: 446, endPoint x: 498, endPoint y: 442, distance: 85.2
click at [499, 442] on main "Glasgow GB28 Location Glasgow GB28 Aachen DE04 Agrate Brianza IT01 Aschheim DE0…" at bounding box center [746, 373] width 495 height 414
click at [553, 377] on input "text" at bounding box center [746, 381] width 471 height 16
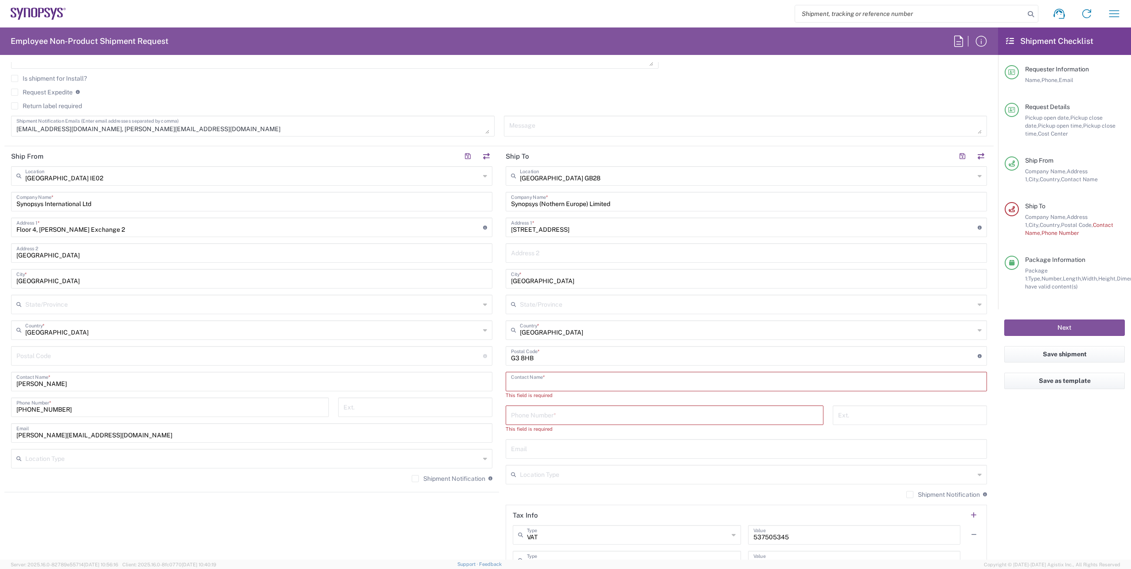
paste input "Sarah MacLarty"
type input "Sarah MacLarty"
click at [540, 409] on input "tel" at bounding box center [664, 407] width 307 height 16
click at [543, 436] on input "text" at bounding box center [746, 441] width 471 height 16
paste input "Sarah MacLarty"
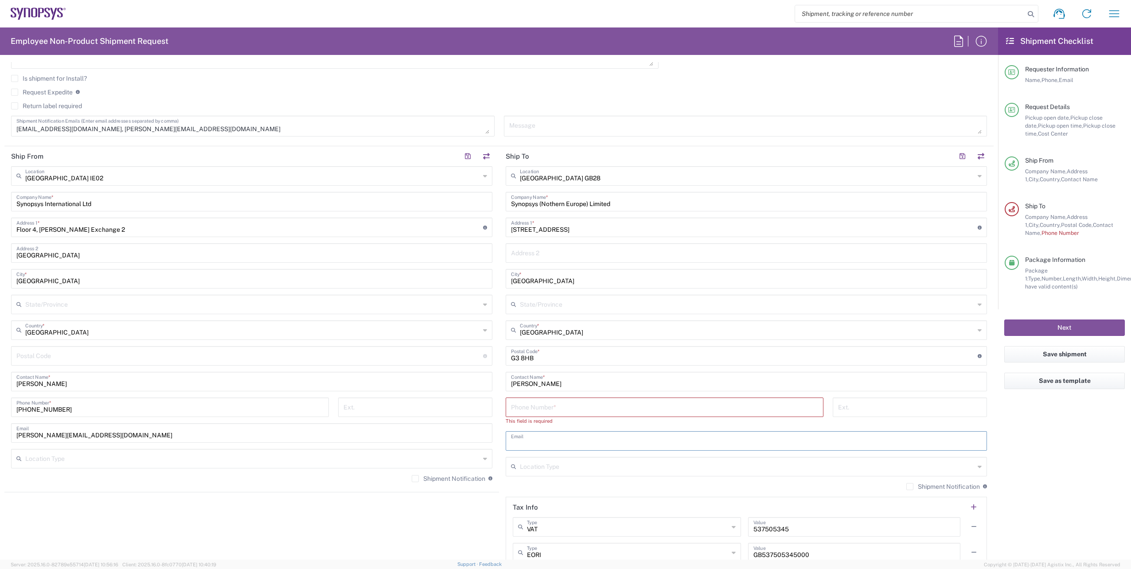
type input "Sarah MacLarty"
drag, startPoint x: 565, startPoint y: 444, endPoint x: 487, endPoint y: 444, distance: 78.5
click at [487, 444] on div "Ship From Dublin IE02 Location Dublin IE02 Aachen DE04 Agrate Brianza IT01 Asch…" at bounding box center [499, 365] width 990 height 438
click at [541, 440] on input "text" at bounding box center [746, 441] width 471 height 16
paste input "sarahm@synopsys.com"
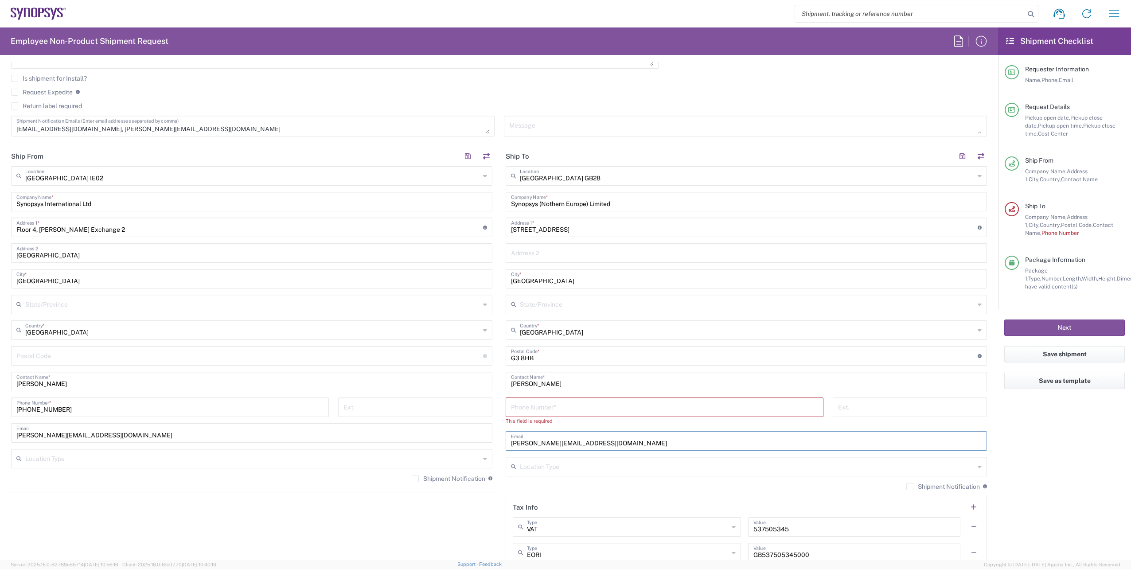
type input "sarahm@synopsys.com"
click at [547, 405] on input "tel" at bounding box center [664, 407] width 307 height 16
paste input "+44 14 1674 8770"
type input "+44 14 1674 8770"
click at [1057, 329] on button "Next" at bounding box center [1065, 328] width 121 height 16
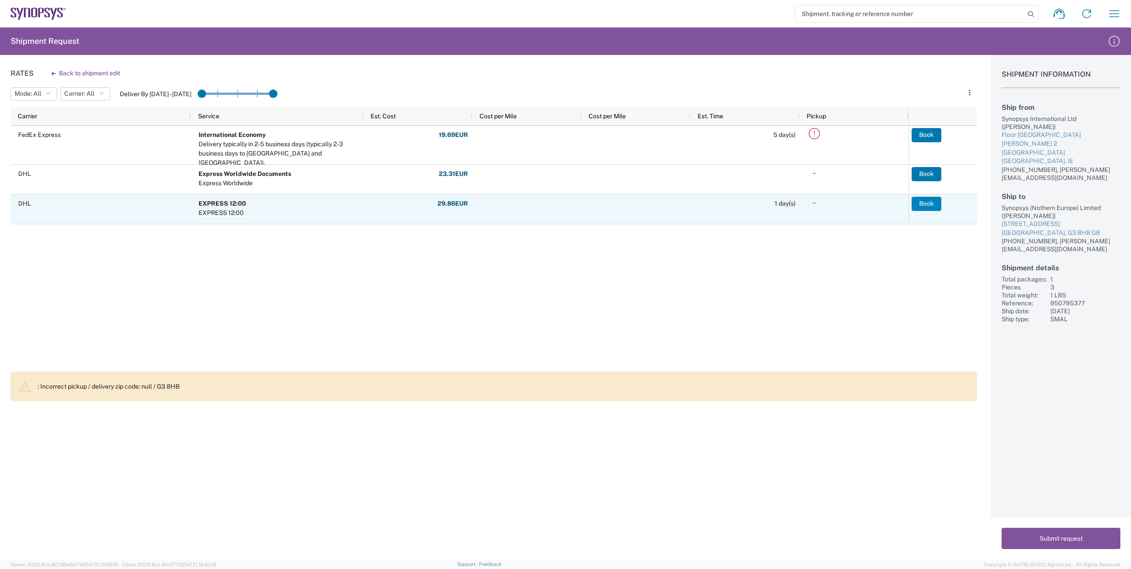
click at [931, 204] on button "Book" at bounding box center [927, 204] width 30 height 14
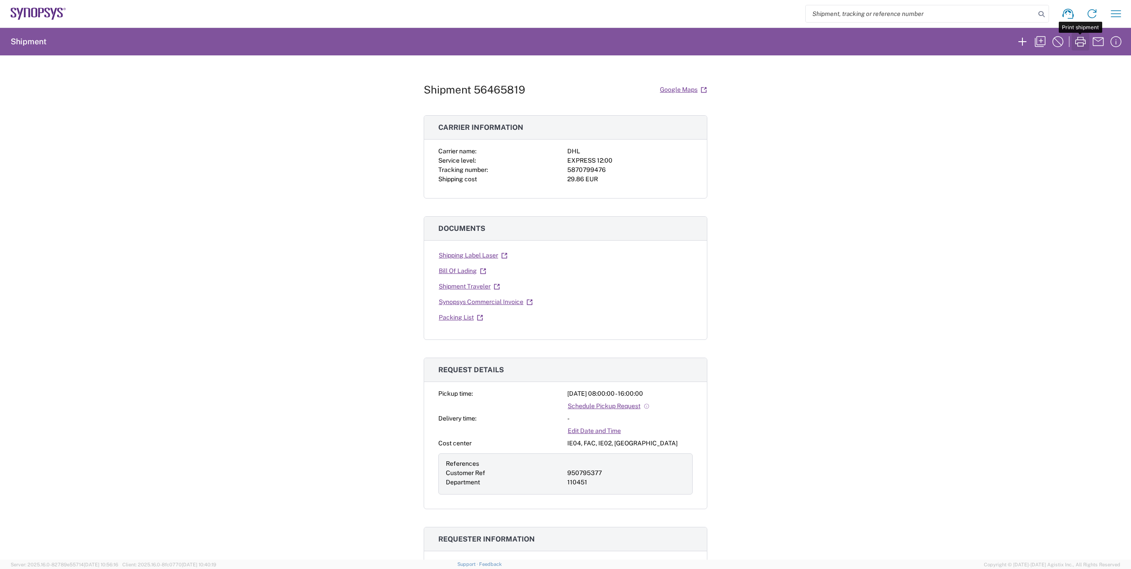
click at [1083, 36] on icon "button" at bounding box center [1081, 42] width 14 height 14
